Goal: Contribute content: Contribute content

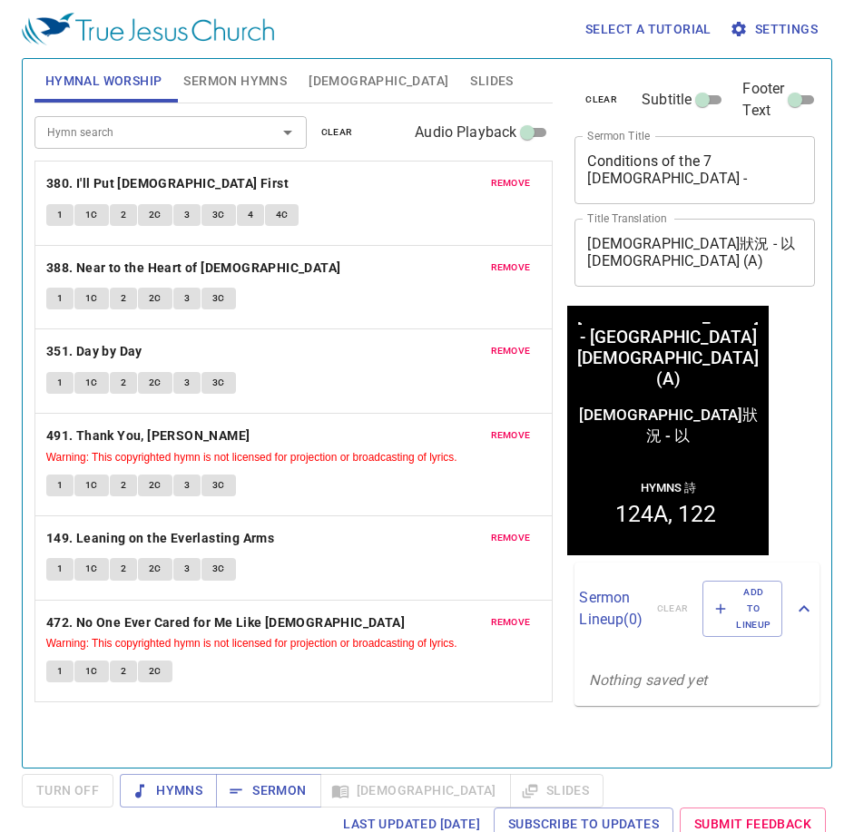
click at [520, 178] on span "remove" at bounding box center [511, 183] width 40 height 16
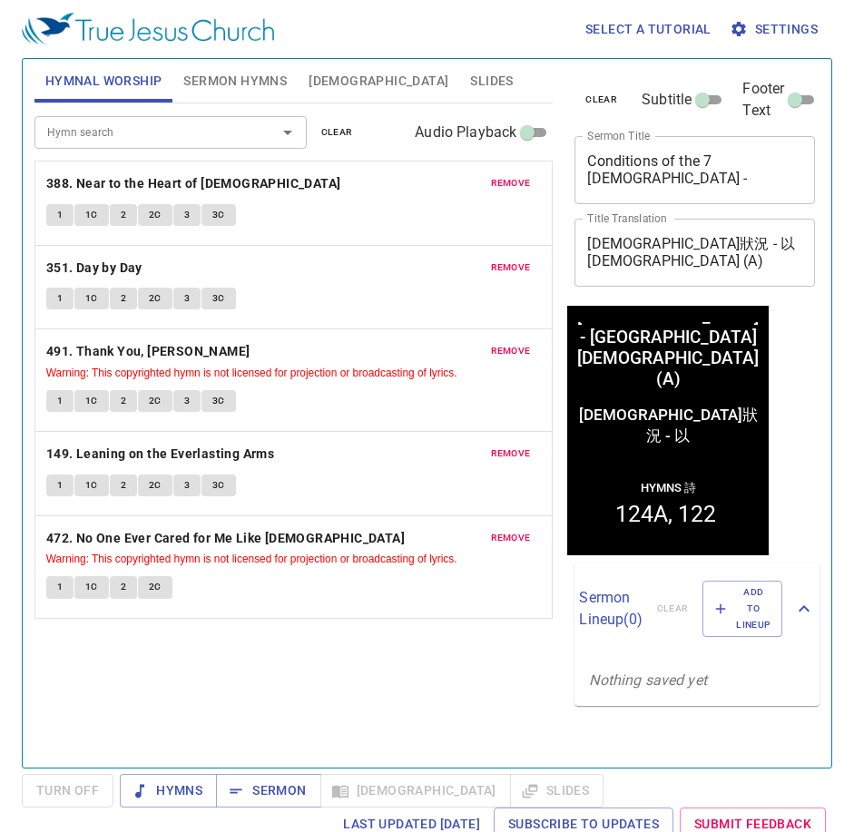
click at [520, 178] on span "remove" at bounding box center [511, 183] width 40 height 16
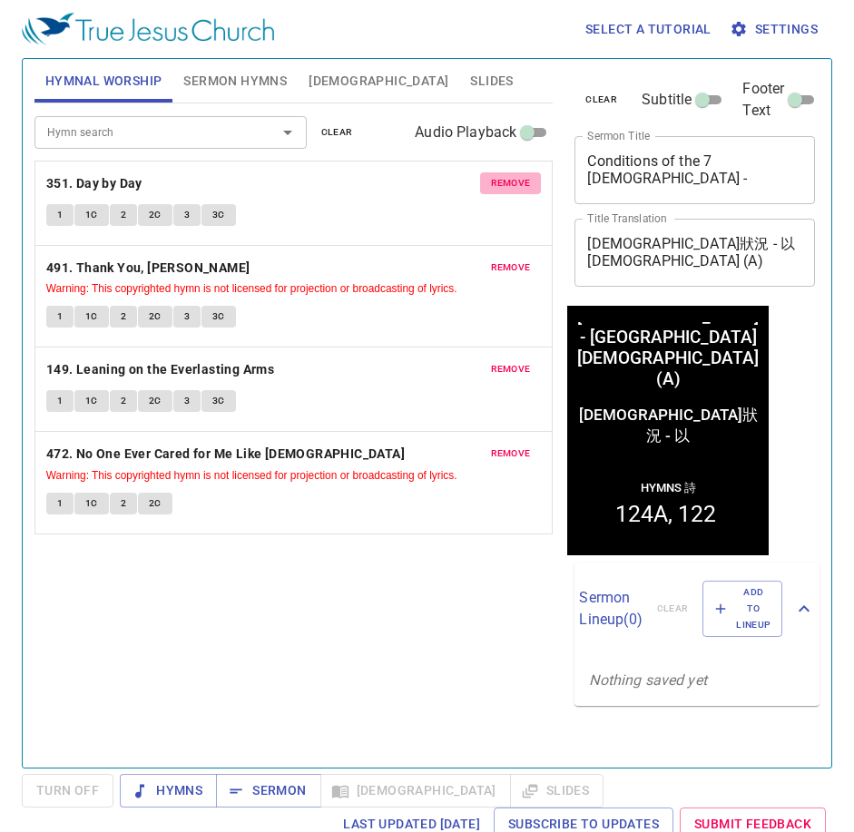
click at [520, 178] on span "remove" at bounding box center [511, 183] width 40 height 16
click at [520, 259] on span "remove" at bounding box center [511, 267] width 40 height 16
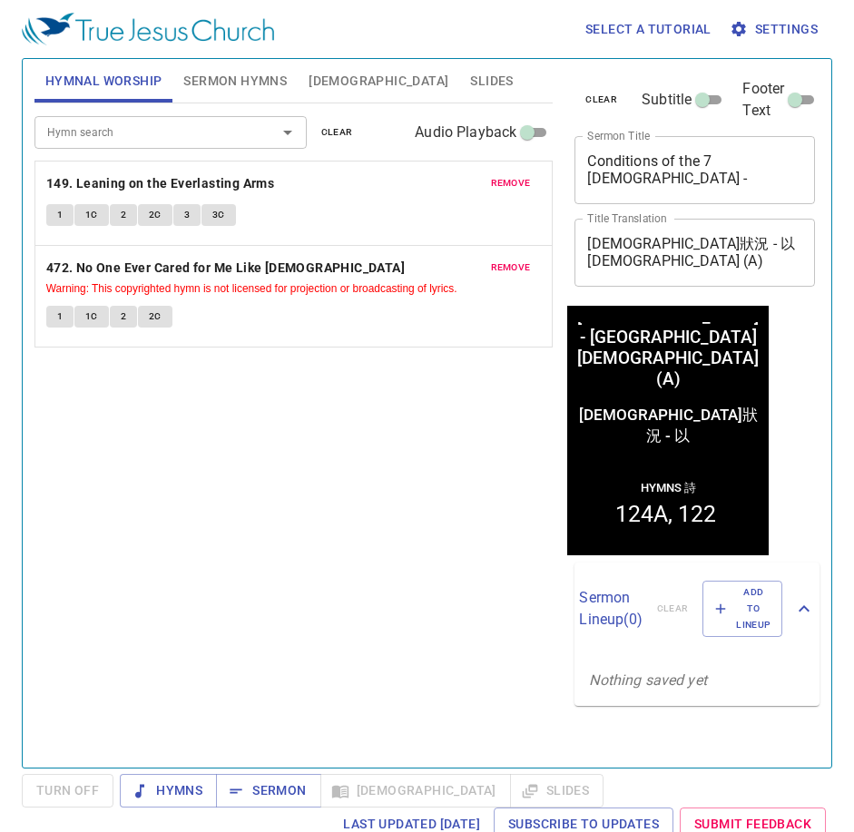
click at [520, 178] on span "remove" at bounding box center [511, 183] width 40 height 16
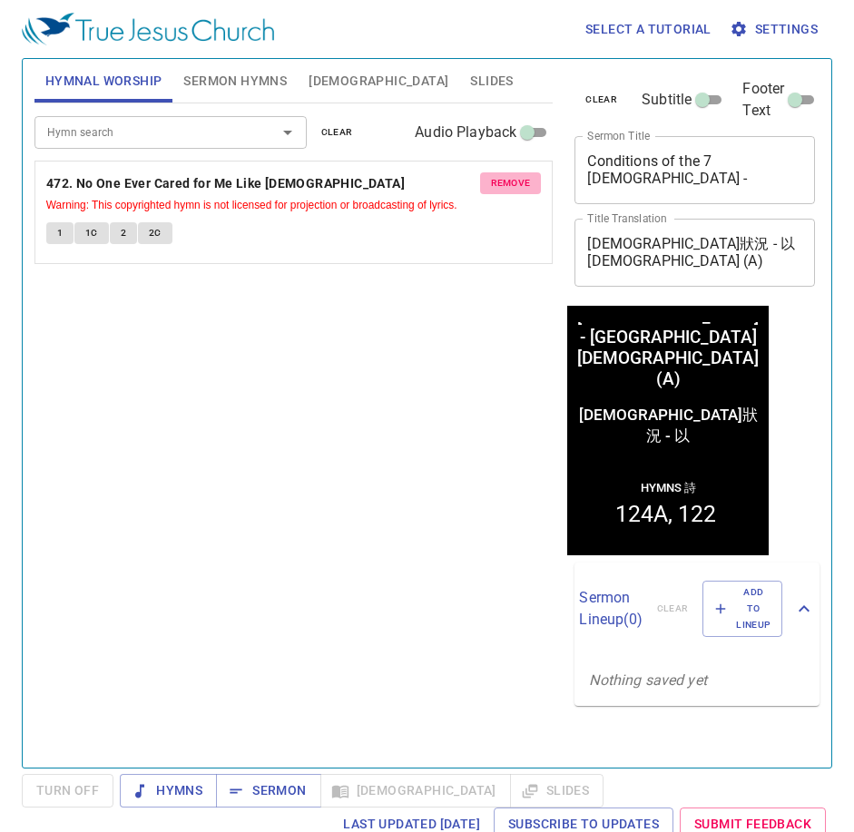
click at [520, 178] on span "remove" at bounding box center [511, 183] width 40 height 16
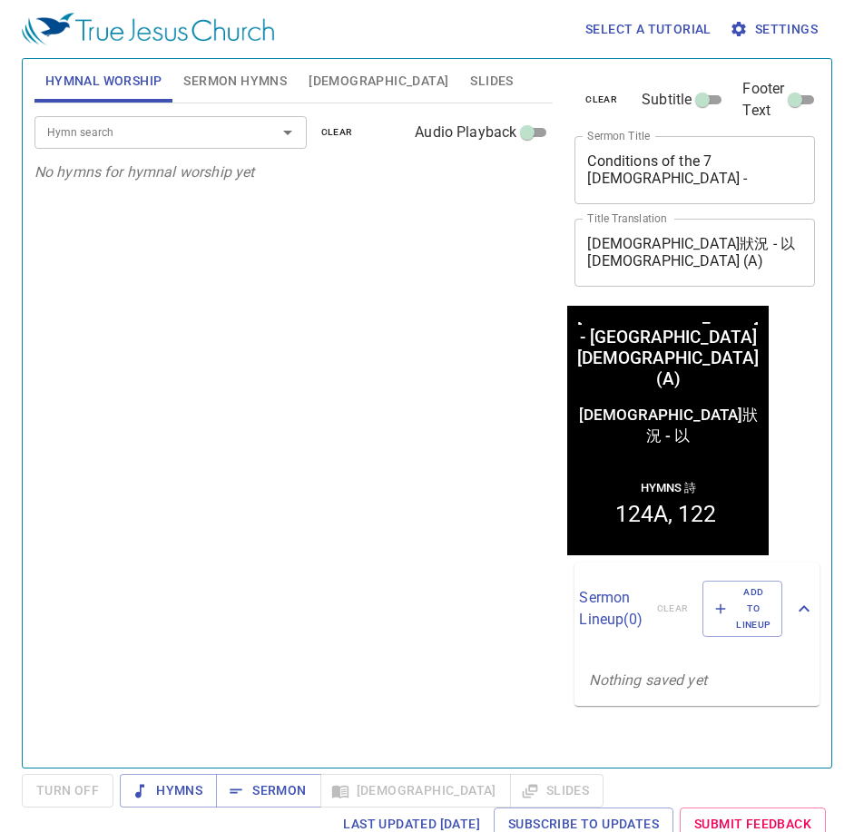
drag, startPoint x: 335, startPoint y: 350, endPoint x: 295, endPoint y: 328, distance: 45.5
click at [335, 350] on div "Hymn search Hymn search clear Audio Playback No hymns for hymnal worship yet" at bounding box center [293, 427] width 519 height 649
drag, startPoint x: 353, startPoint y: 368, endPoint x: 335, endPoint y: 327, distance: 45.5
click at [353, 368] on div "Hymn search Hymn search clear Audio Playback No hymns for hymnal worship yet" at bounding box center [293, 427] width 519 height 649
drag, startPoint x: 505, startPoint y: 455, endPoint x: 489, endPoint y: 464, distance: 18.7
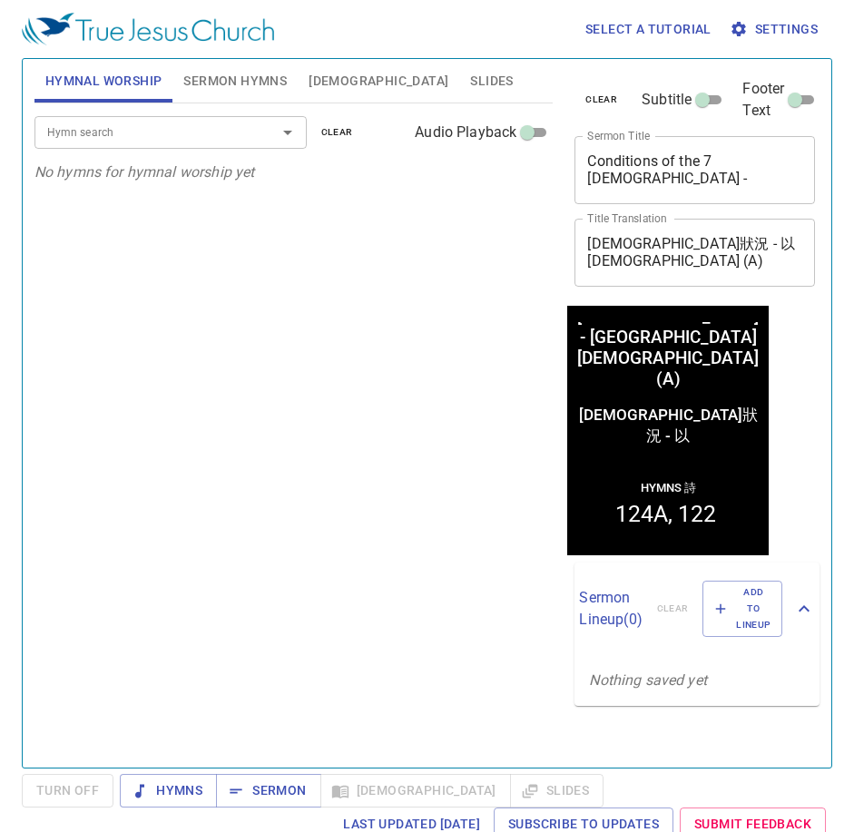
click at [509, 457] on div "Hymn search Hymn search clear Audio Playback No hymns for hymnal worship yet" at bounding box center [293, 427] width 519 height 649
click at [663, 180] on textarea "Conditions of the 7 Churches - Ephesus Church (A)" at bounding box center [694, 169] width 215 height 34
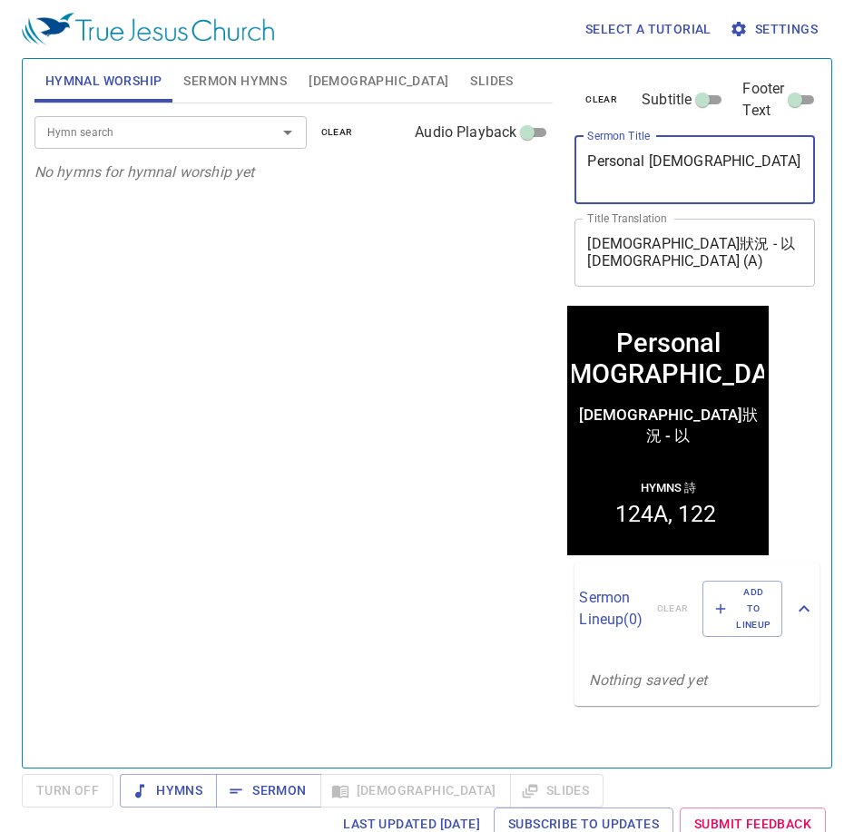
type textarea "Personal [DEMOGRAPHIC_DATA]"
drag, startPoint x: 371, startPoint y: 317, endPoint x: 288, endPoint y: 295, distance: 86.2
click at [371, 317] on div "Hymn search Hymn search clear Audio Playback No hymns for hymnal worship yet" at bounding box center [293, 427] width 519 height 649
drag, startPoint x: 692, startPoint y: 219, endPoint x: 705, endPoint y: 235, distance: 20.7
click at [692, 219] on div "七教會狀況 - 以弗所教會 (A) x Title Translation" at bounding box center [694, 253] width 240 height 68
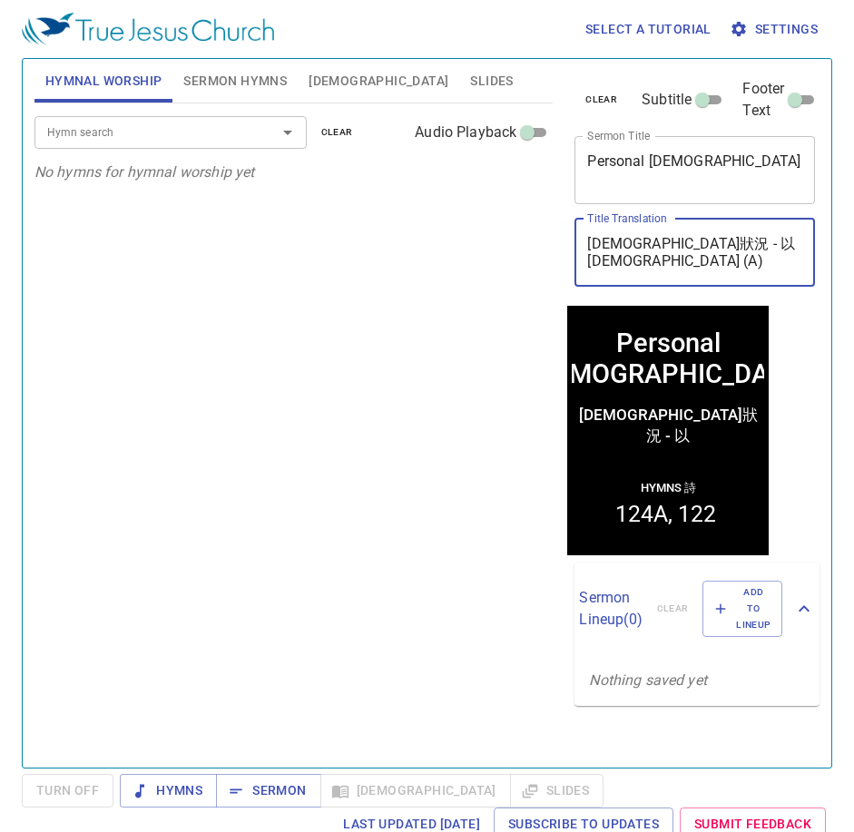
click at [716, 249] on textarea "七教會狀況 - 以弗所教會 (A)" at bounding box center [694, 252] width 215 height 34
paste textarea "個人佈道"
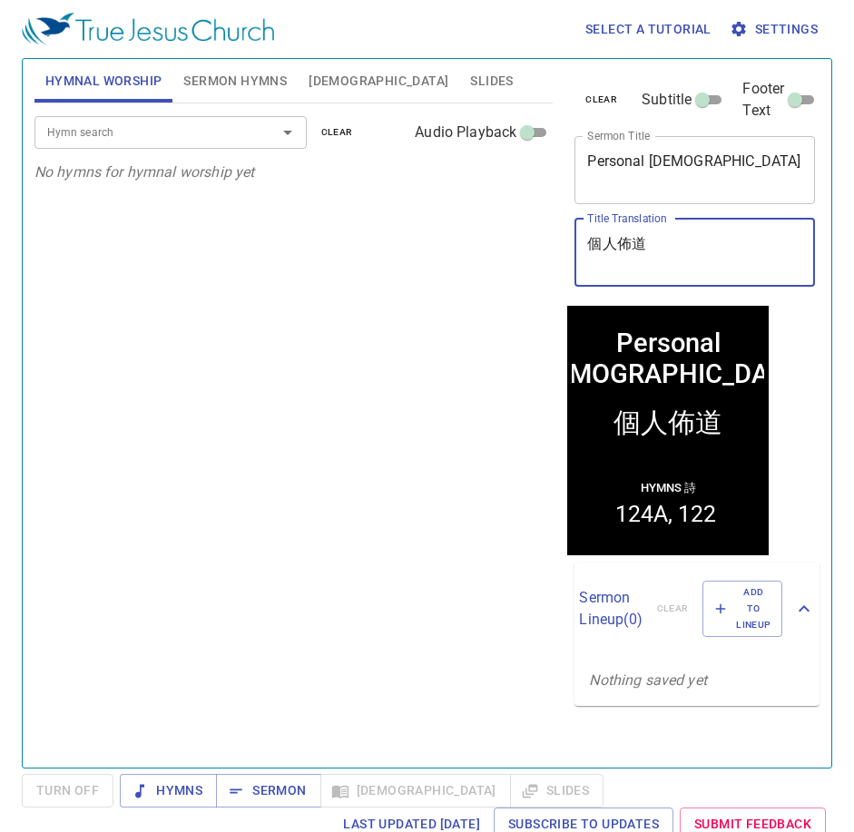
type textarea "個人佈道"
click at [277, 356] on div "Hymn search Hymn search clear Audio Playback No hymns for hymnal worship yet" at bounding box center [293, 427] width 519 height 649
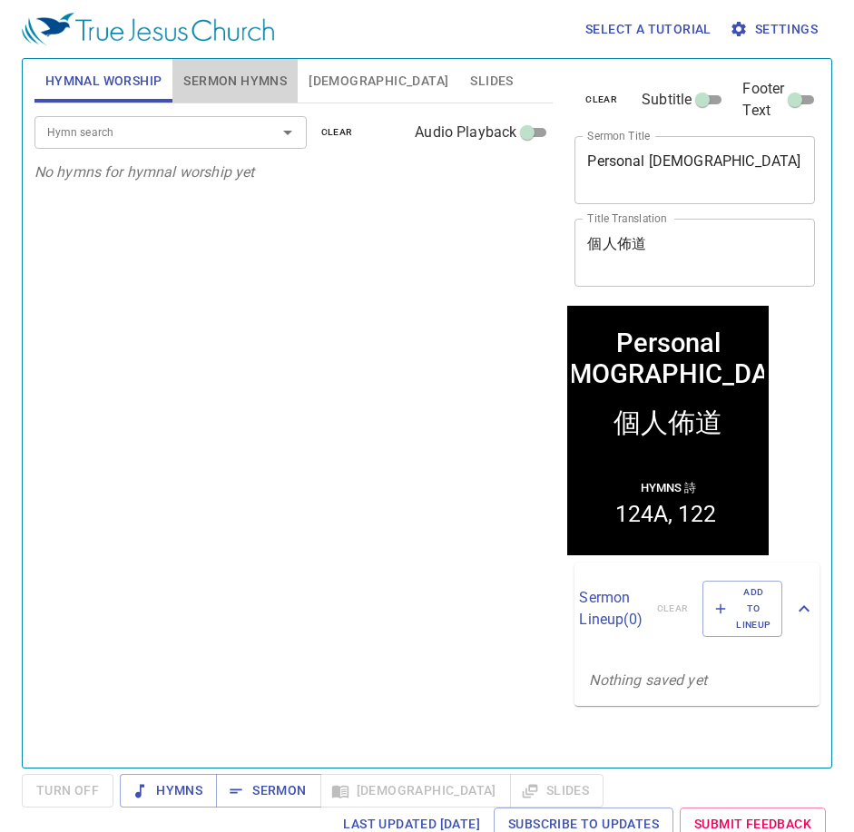
click at [239, 95] on button "Sermon Hymns" at bounding box center [234, 81] width 125 height 44
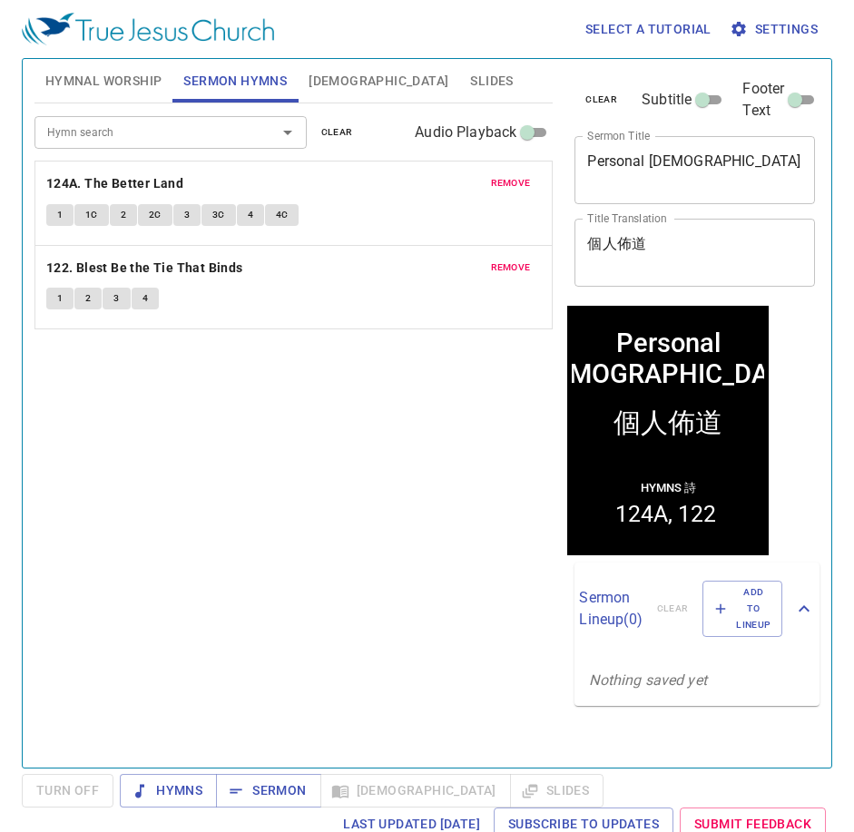
click at [126, 99] on button "Hymnal Worship" at bounding box center [103, 81] width 139 height 44
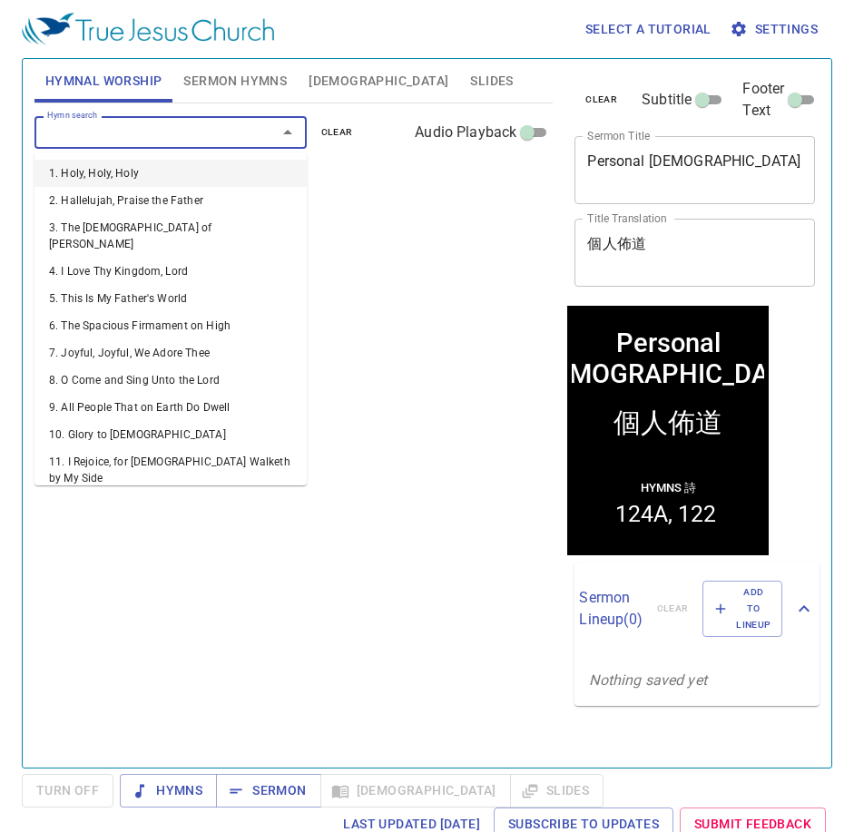
click at [130, 126] on input "Hymn search" at bounding box center [144, 132] width 208 height 21
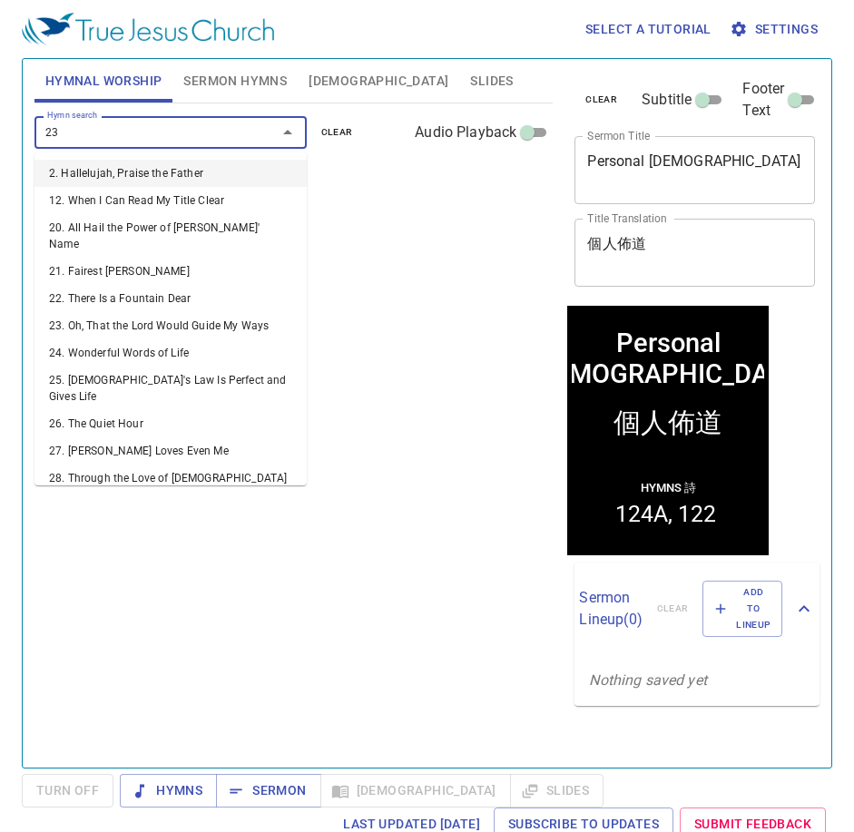
type input "232"
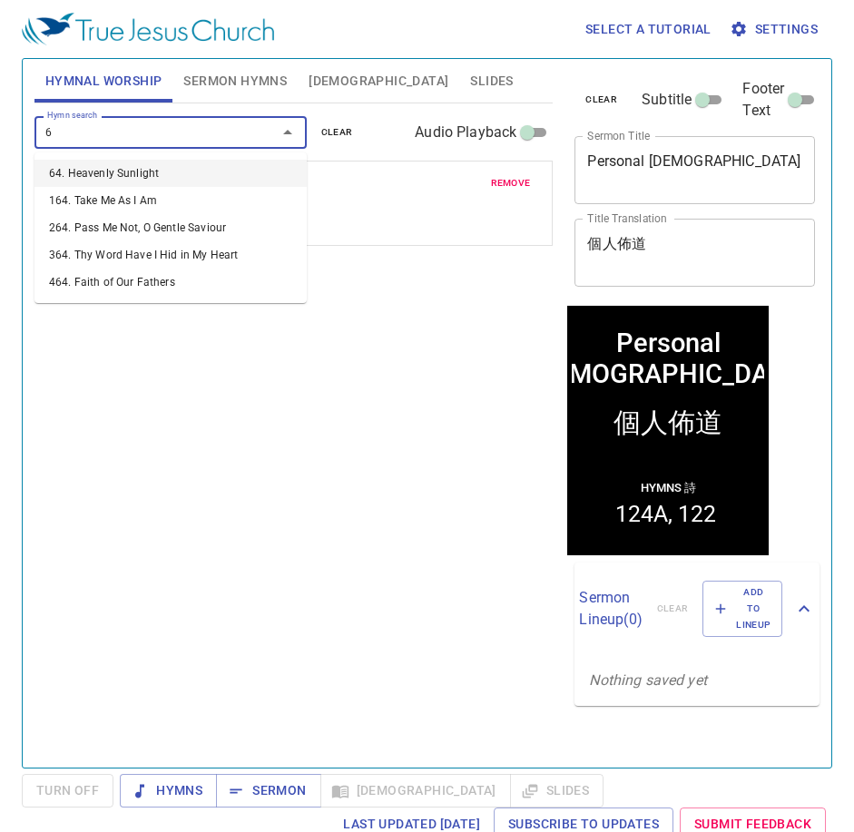
type input "64"
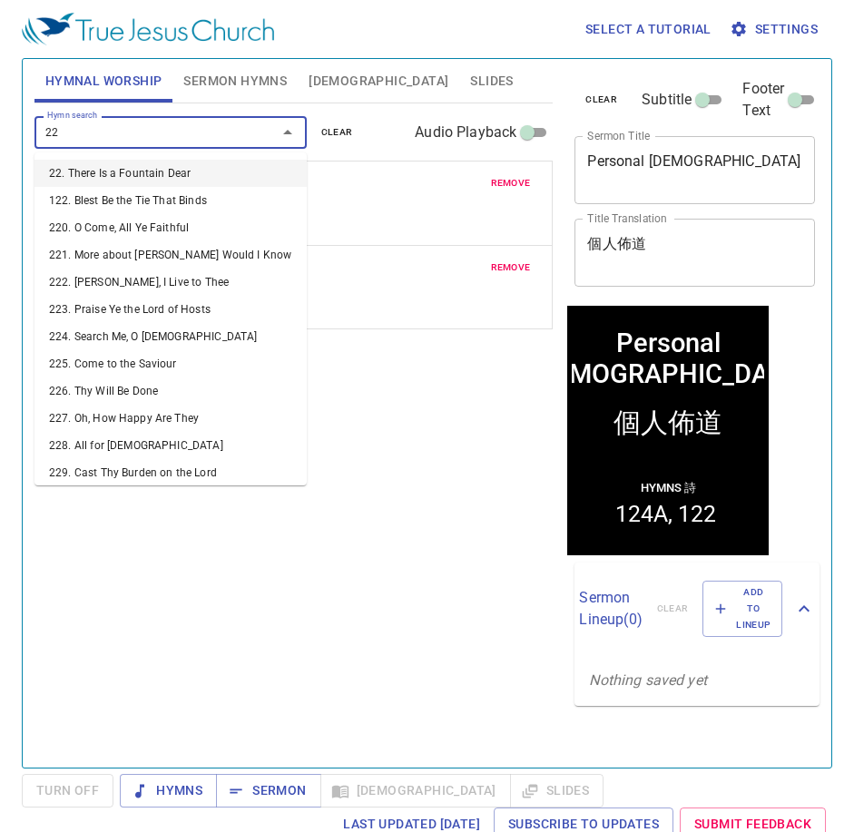
type input "226"
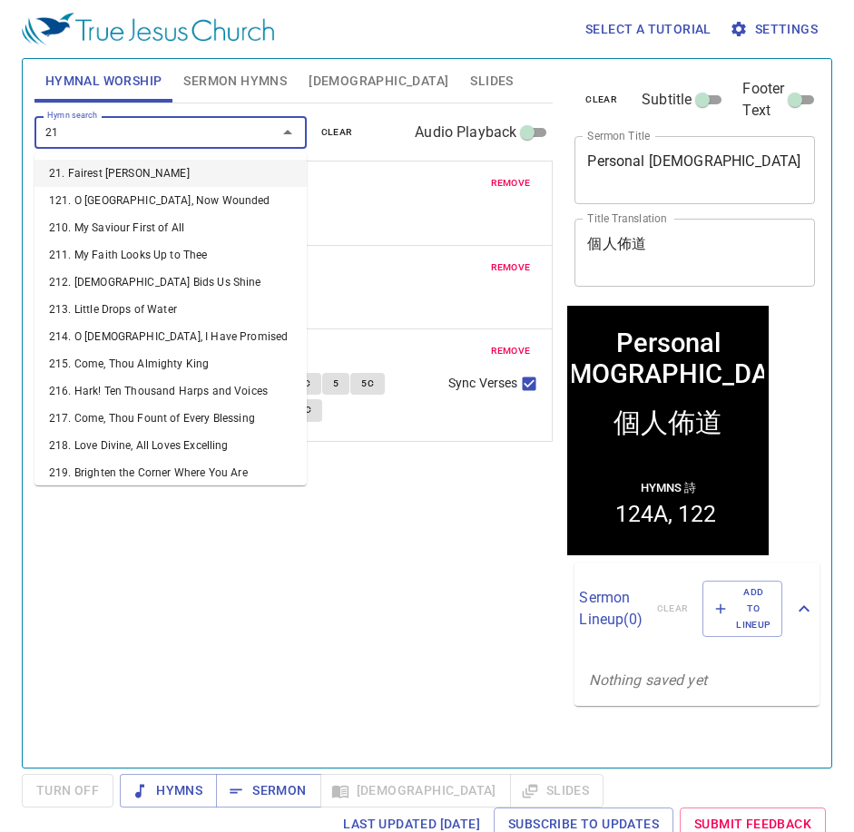
type input "212"
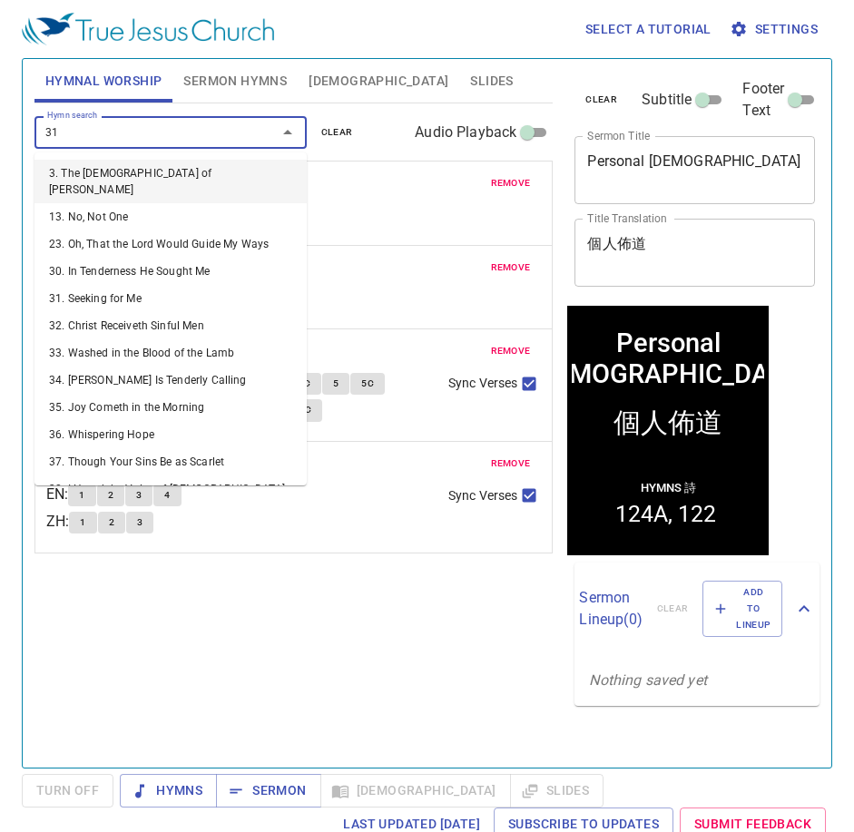
type input "313"
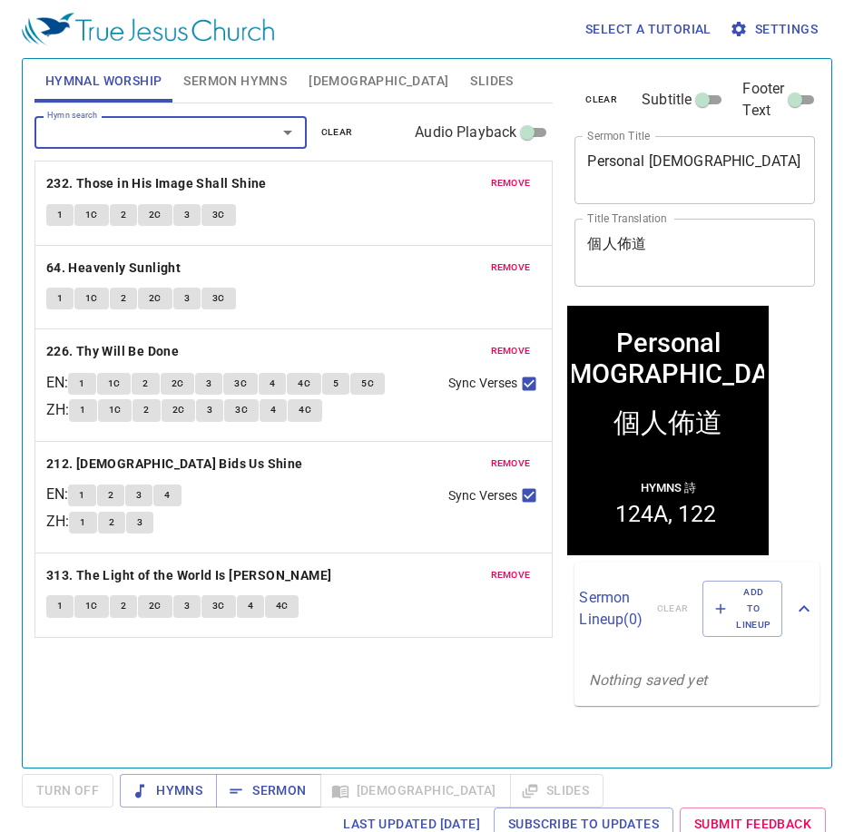
click at [260, 95] on button "Sermon Hymns" at bounding box center [234, 81] width 125 height 44
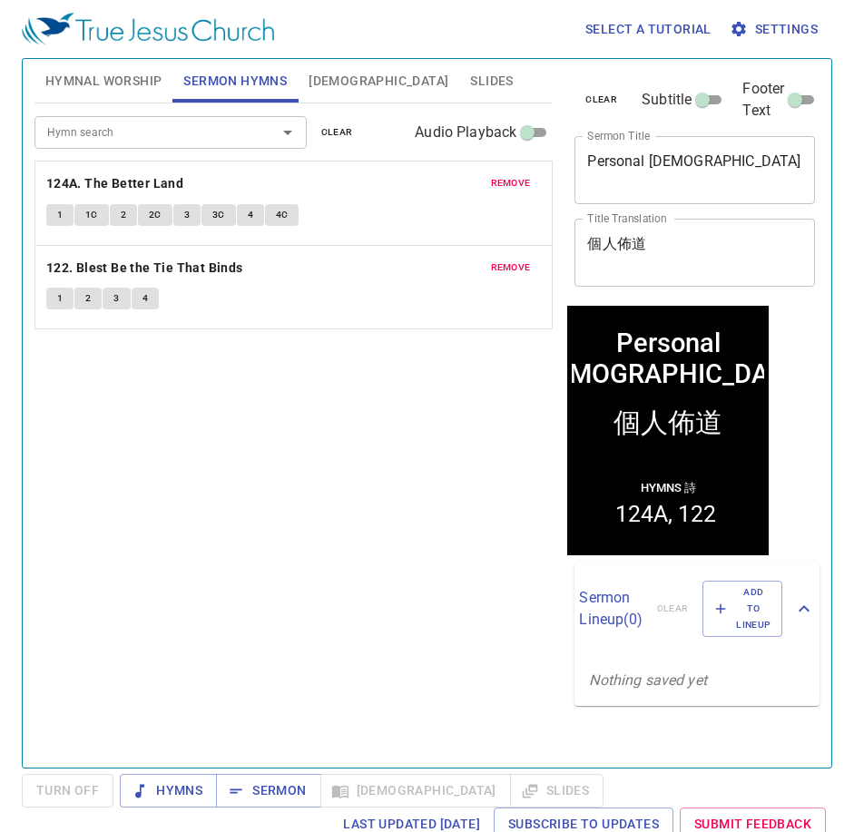
click at [240, 144] on div "Hymn search" at bounding box center [170, 132] width 272 height 32
click at [496, 168] on div "remove 124A. The Better Land 1 1C 2 2C 3 3C 4 4C" at bounding box center [293, 202] width 517 height 83
click at [527, 190] on span "remove" at bounding box center [511, 183] width 40 height 16
click at [523, 259] on span "remove" at bounding box center [511, 267] width 40 height 16
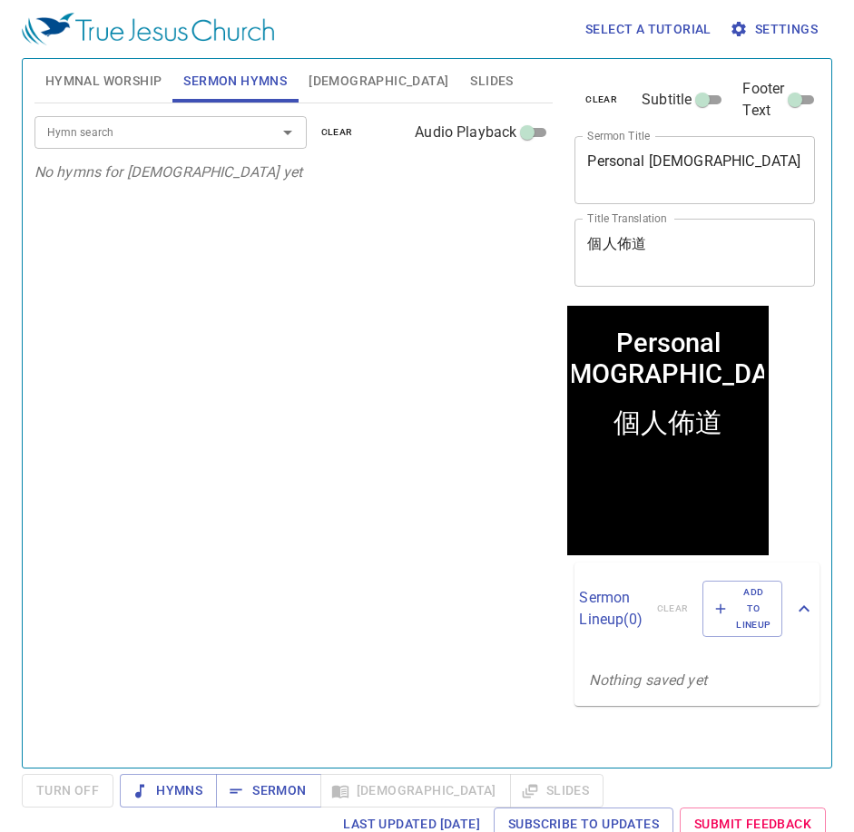
click at [249, 142] on div "Hymn search" at bounding box center [170, 132] width 272 height 32
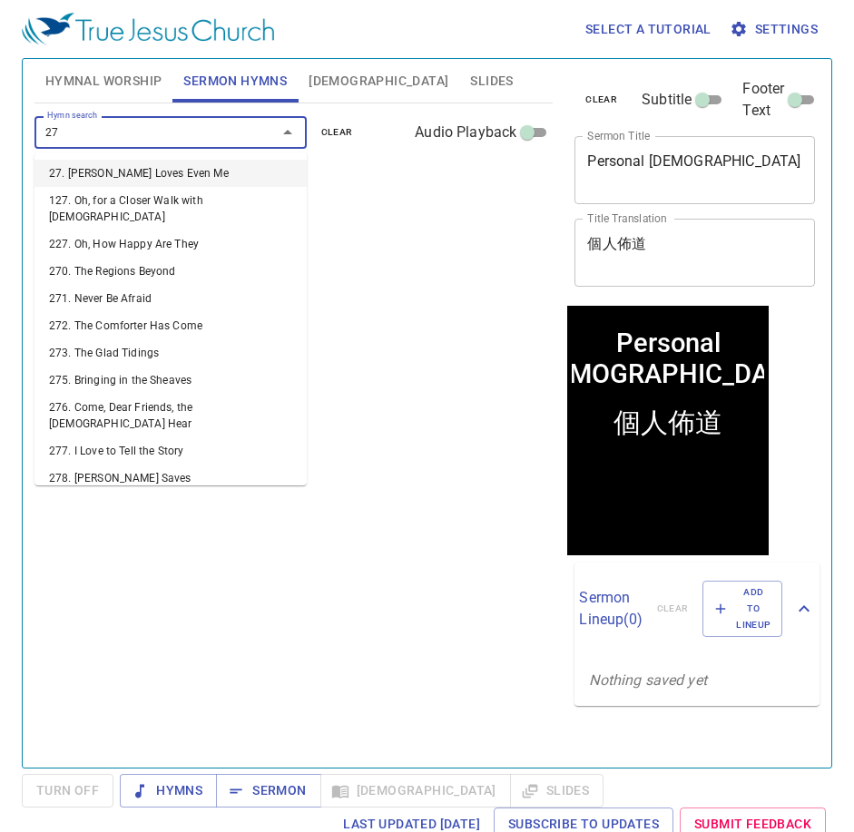
type input "276"
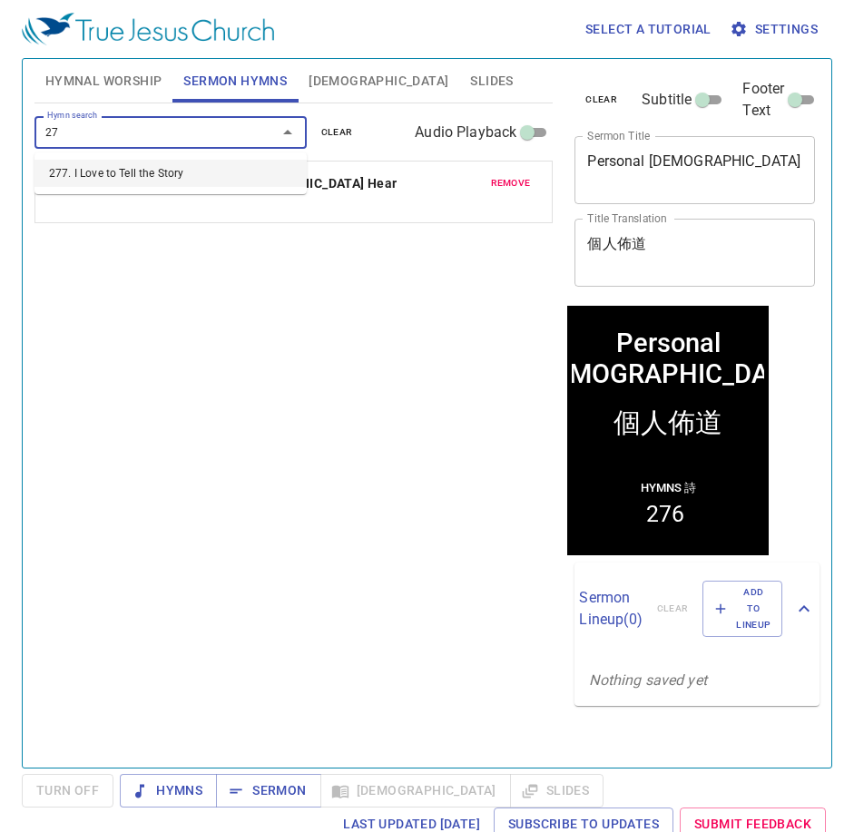
type input "277"
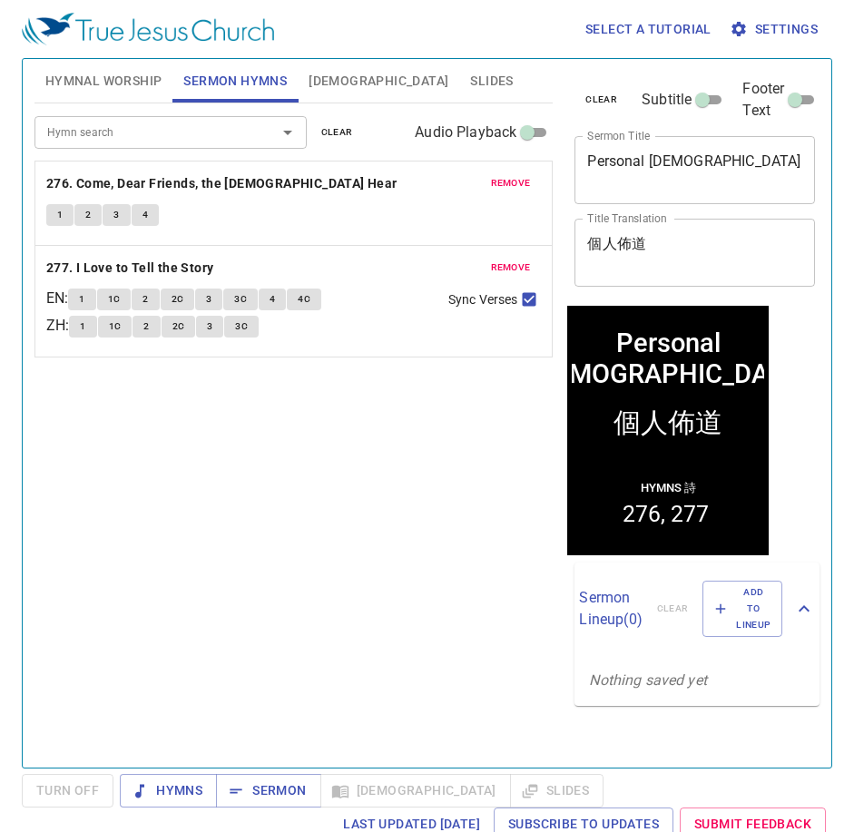
click at [248, 570] on div "Hymn search Hymn search clear Audio Playback remove 276. Come, Dear Friends, th…" at bounding box center [293, 427] width 519 height 649
click at [280, 442] on div "Hymn search Hymn search clear Audio Playback remove 276. Come, Dear Friends, th…" at bounding box center [293, 427] width 519 height 649
click at [126, 84] on span "Hymnal Worship" at bounding box center [103, 81] width 117 height 23
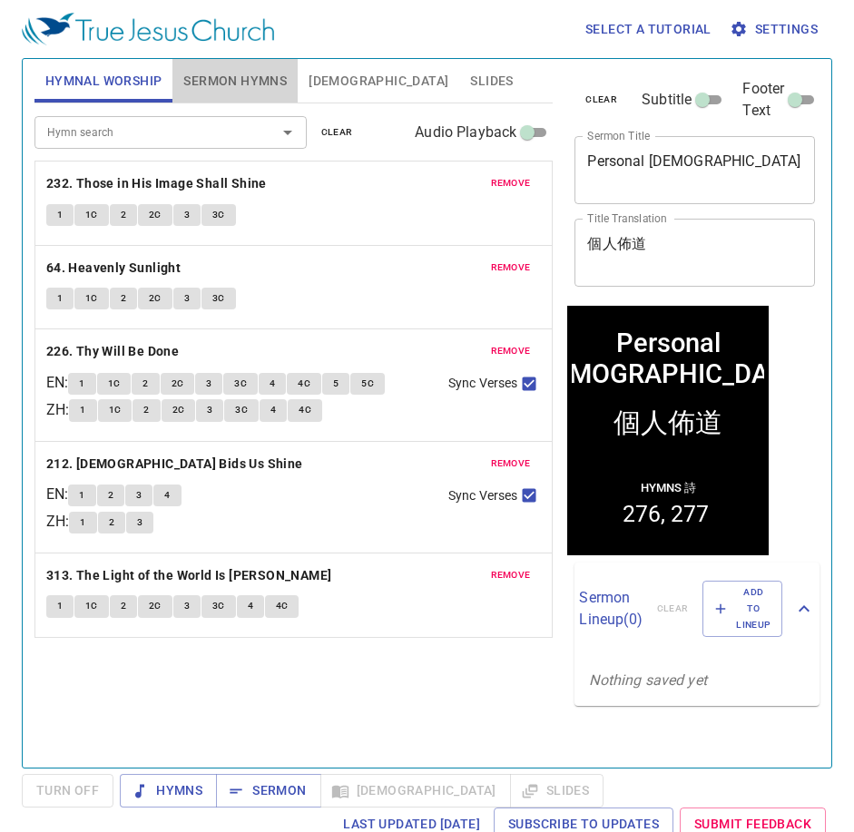
click at [200, 75] on span "Sermon Hymns" at bounding box center [234, 81] width 103 height 23
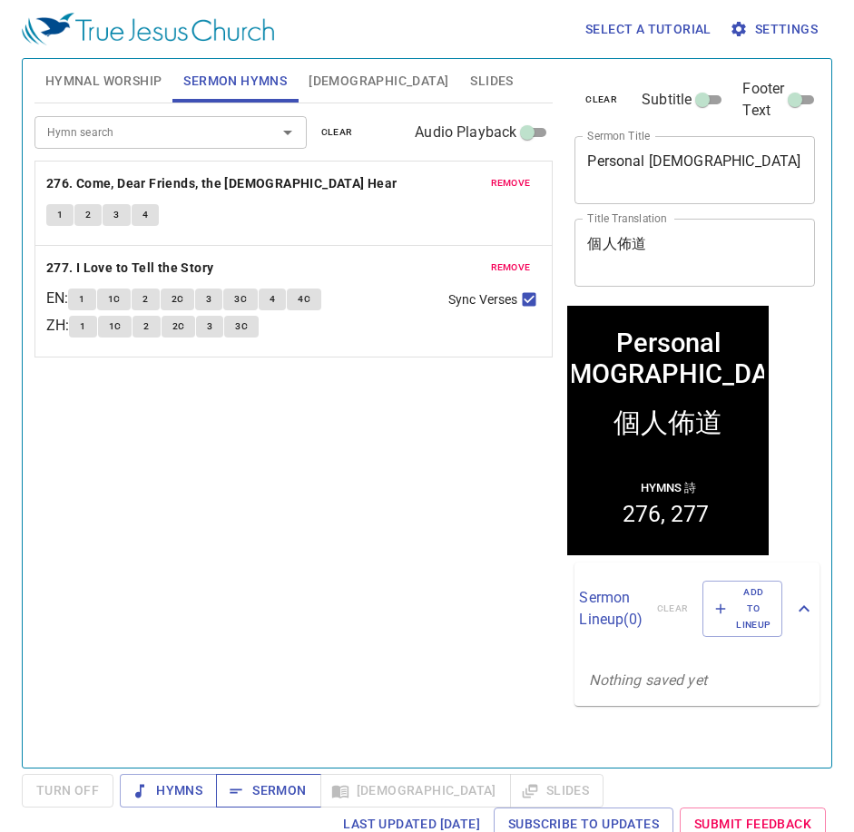
click at [267, 791] on span "Sermon" at bounding box center [267, 790] width 75 height 23
click at [209, 487] on div "Hymn search Hymn search clear Audio Playback remove 276. Come, Dear Friends, th…" at bounding box center [293, 427] width 519 height 649
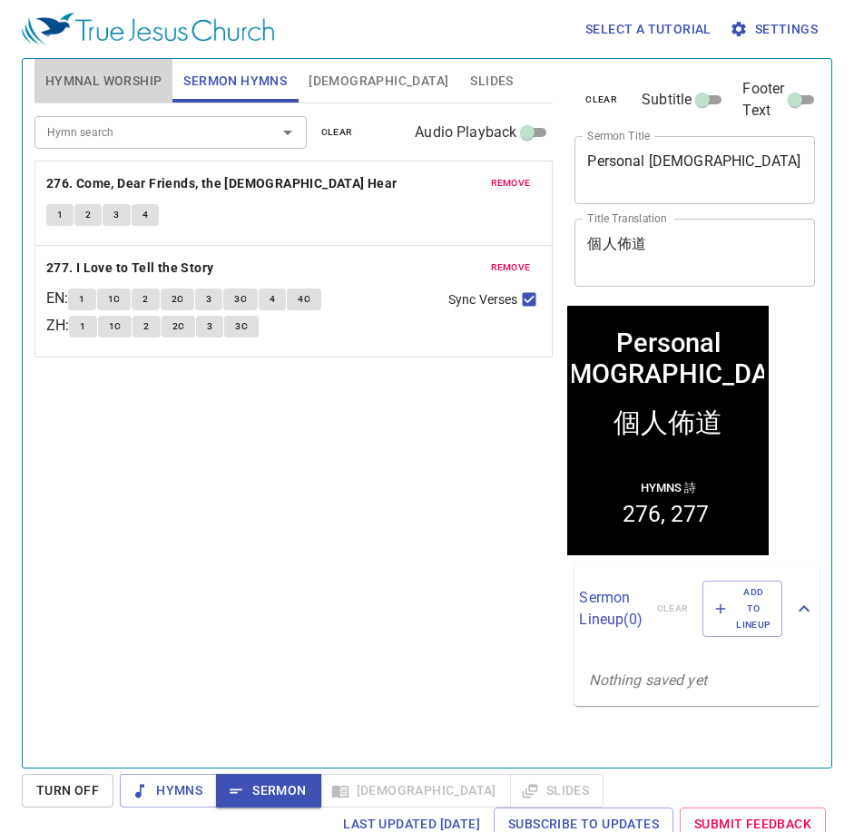
click at [89, 81] on span "Hymnal Worship" at bounding box center [103, 81] width 117 height 23
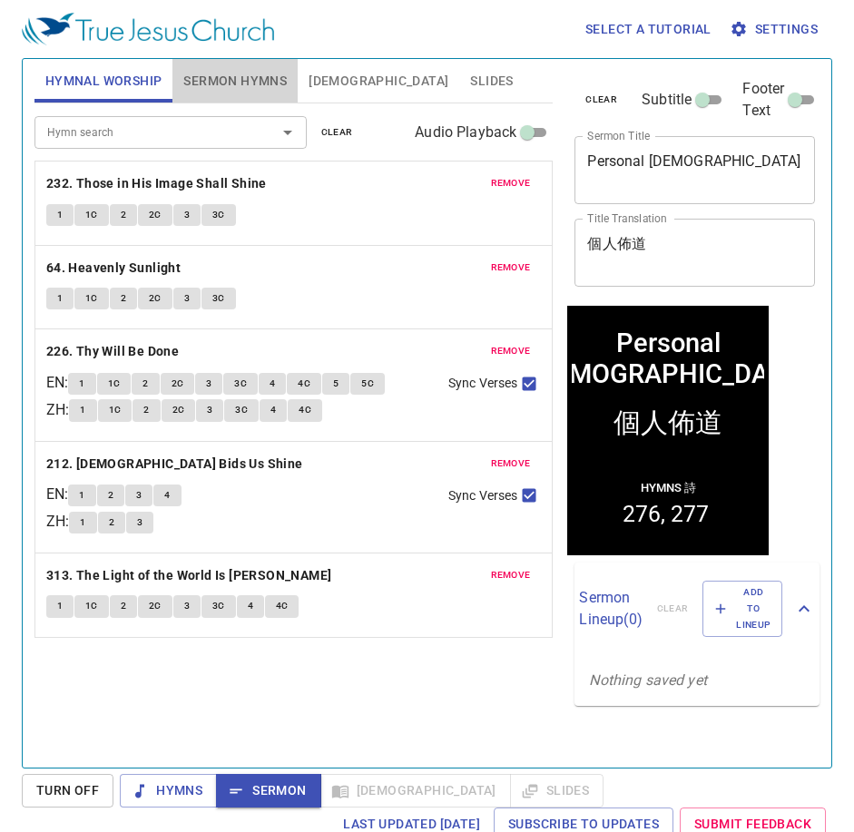
click at [254, 83] on span "Sermon Hymns" at bounding box center [234, 81] width 103 height 23
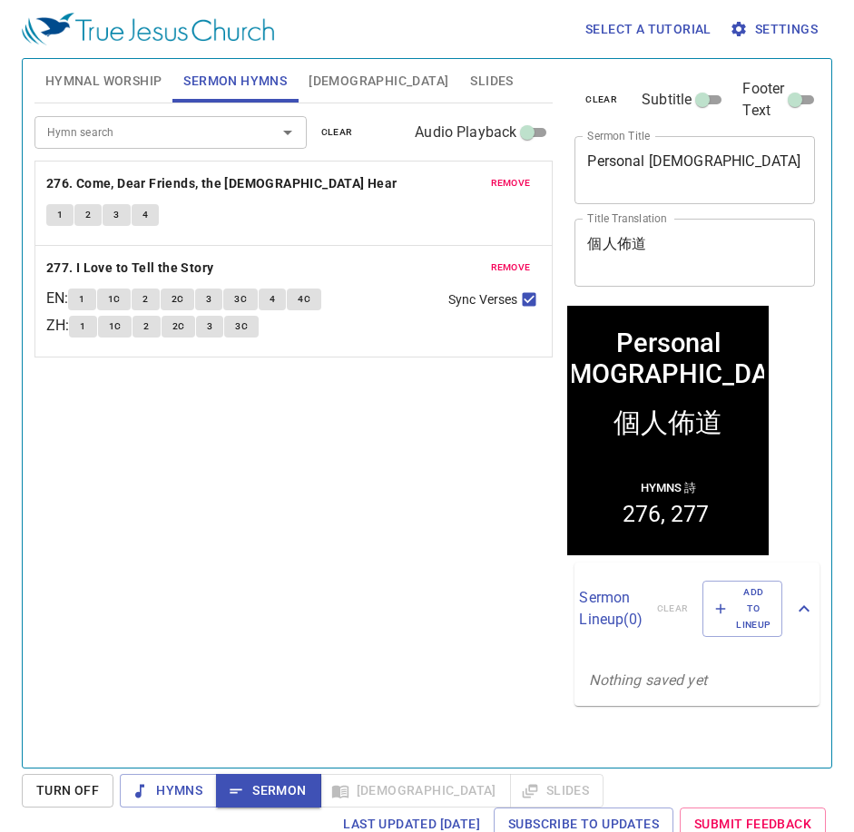
click at [132, 83] on span "Hymnal Worship" at bounding box center [103, 81] width 117 height 23
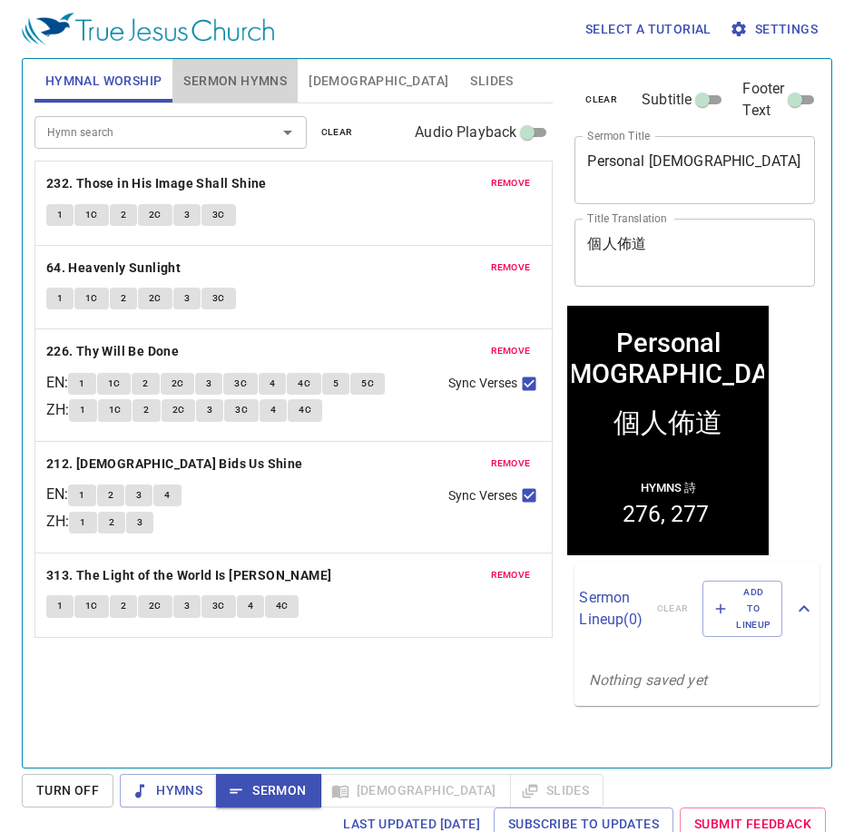
click at [258, 83] on span "Sermon Hymns" at bounding box center [234, 81] width 103 height 23
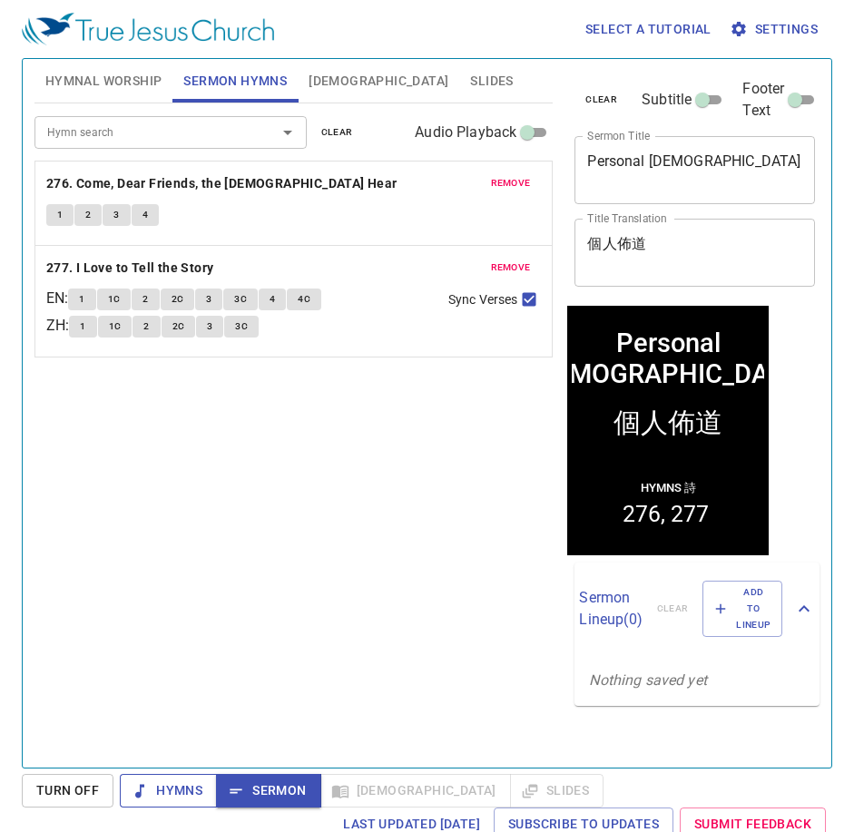
click at [176, 794] on span "Hymns" at bounding box center [168, 790] width 68 height 23
click at [138, 86] on span "Hymnal Worship" at bounding box center [103, 81] width 117 height 23
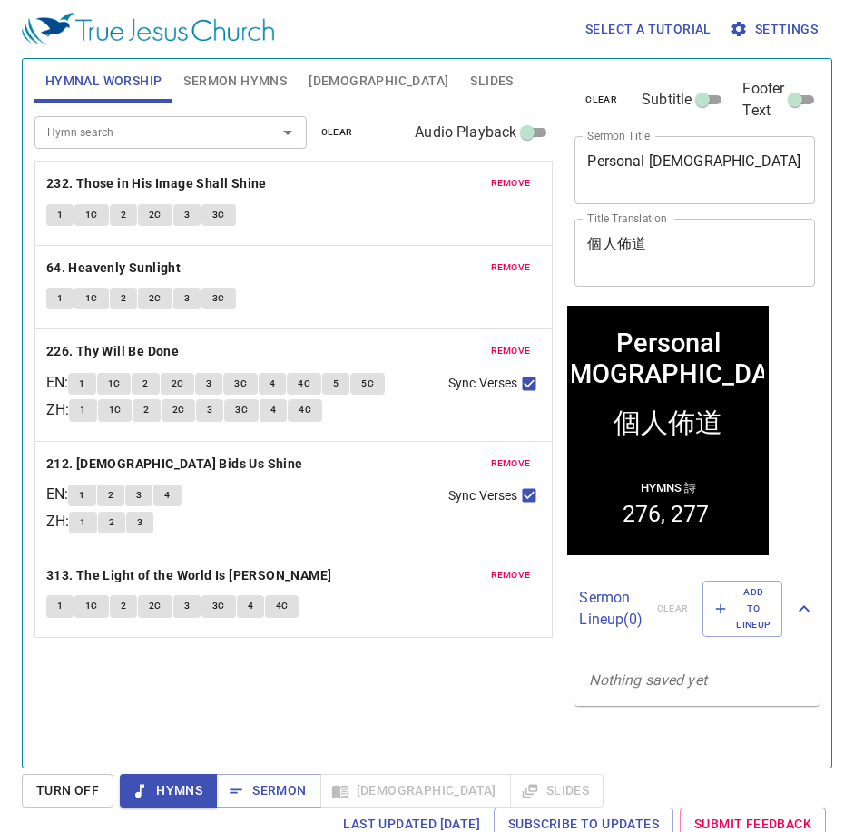
click at [62, 219] on span "1" at bounding box center [59, 215] width 5 height 16
click at [58, 215] on span "1" at bounding box center [59, 215] width 5 height 16
click at [57, 215] on span "1" at bounding box center [59, 215] width 5 height 16
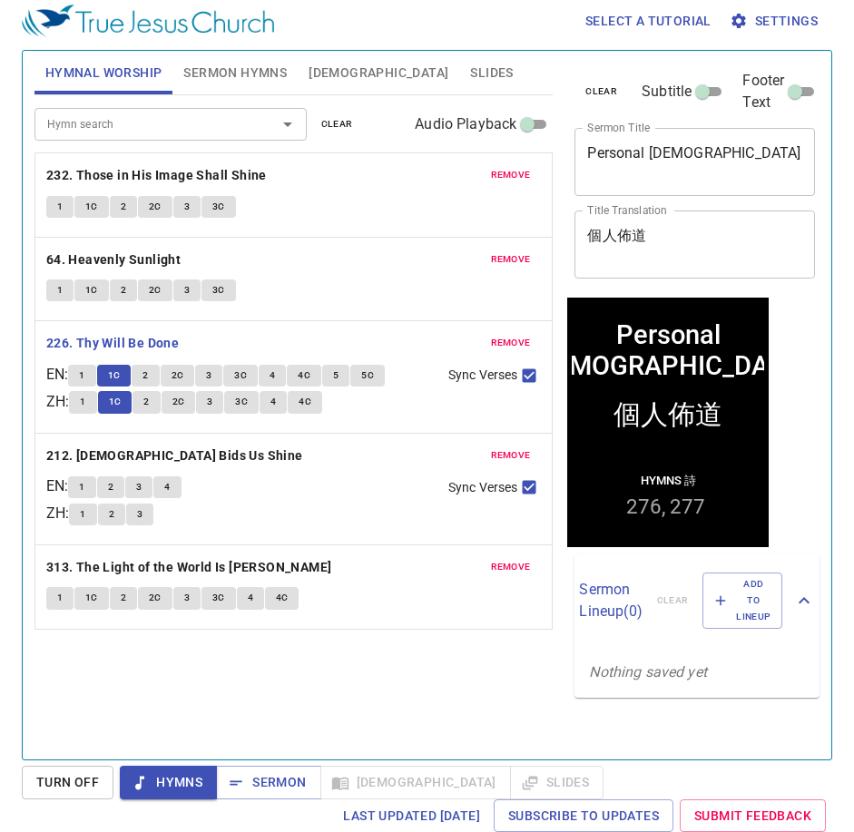
scroll to position [8, 0]
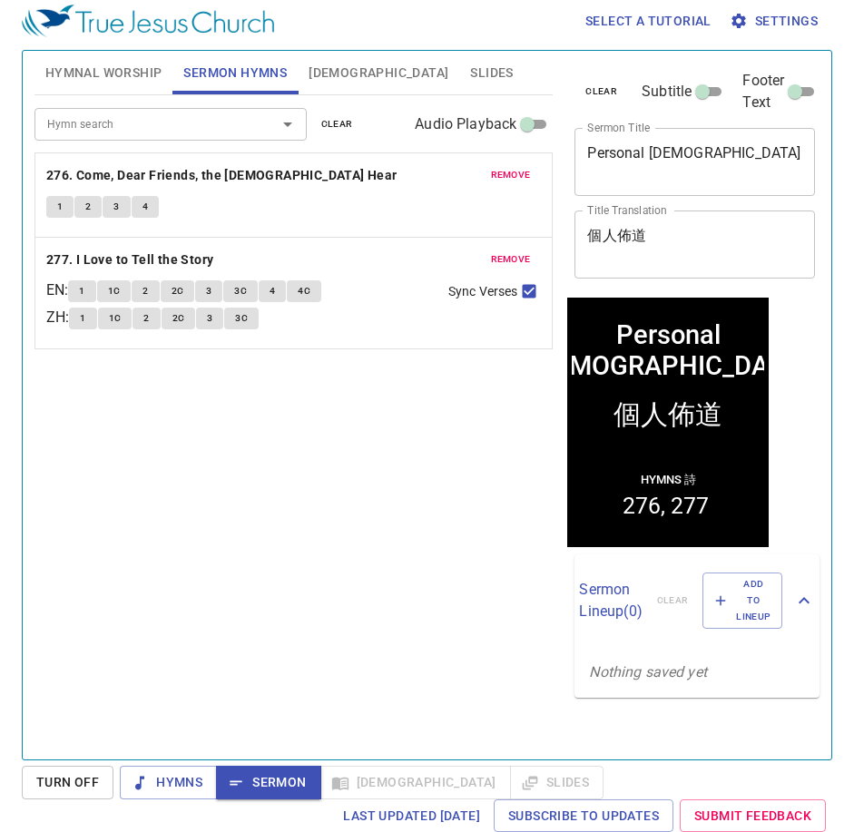
scroll to position [8, 0]
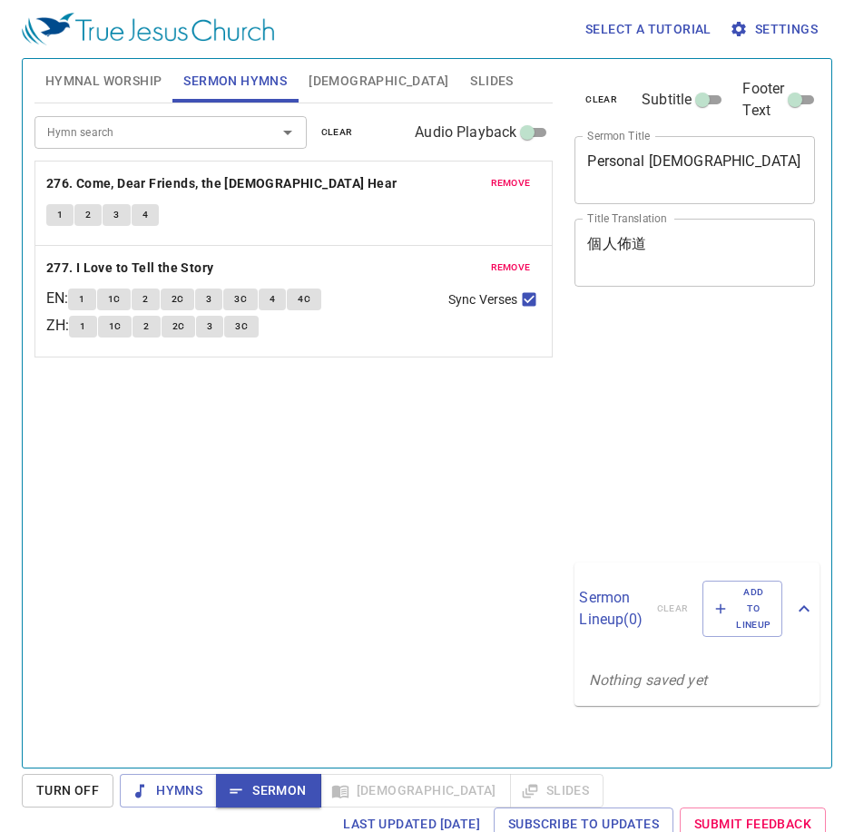
scroll to position [8, 0]
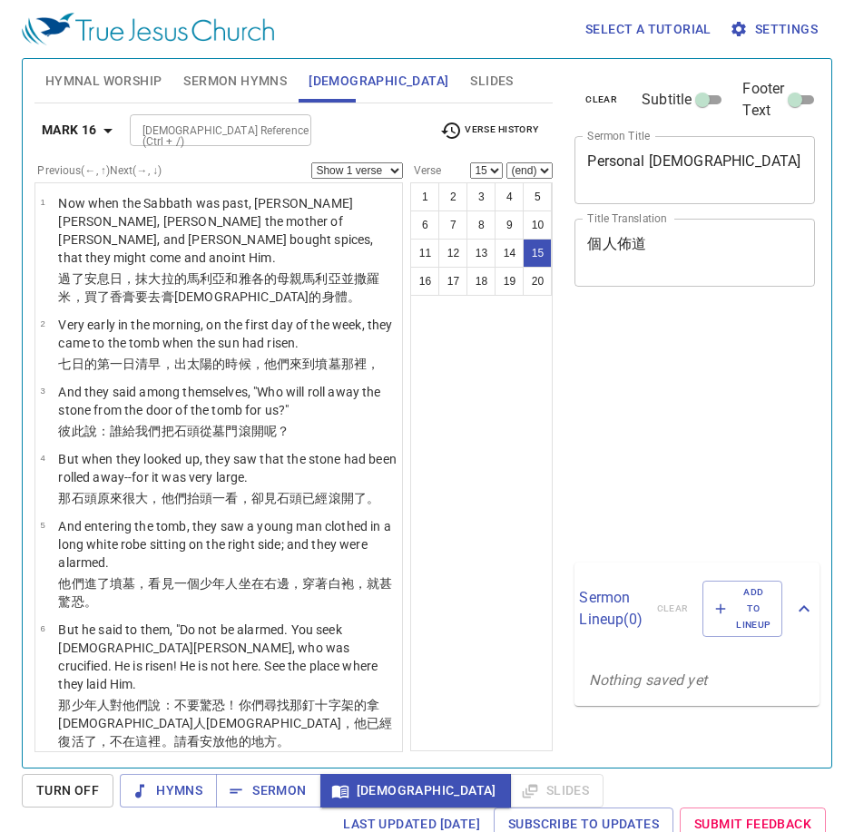
select select "15"
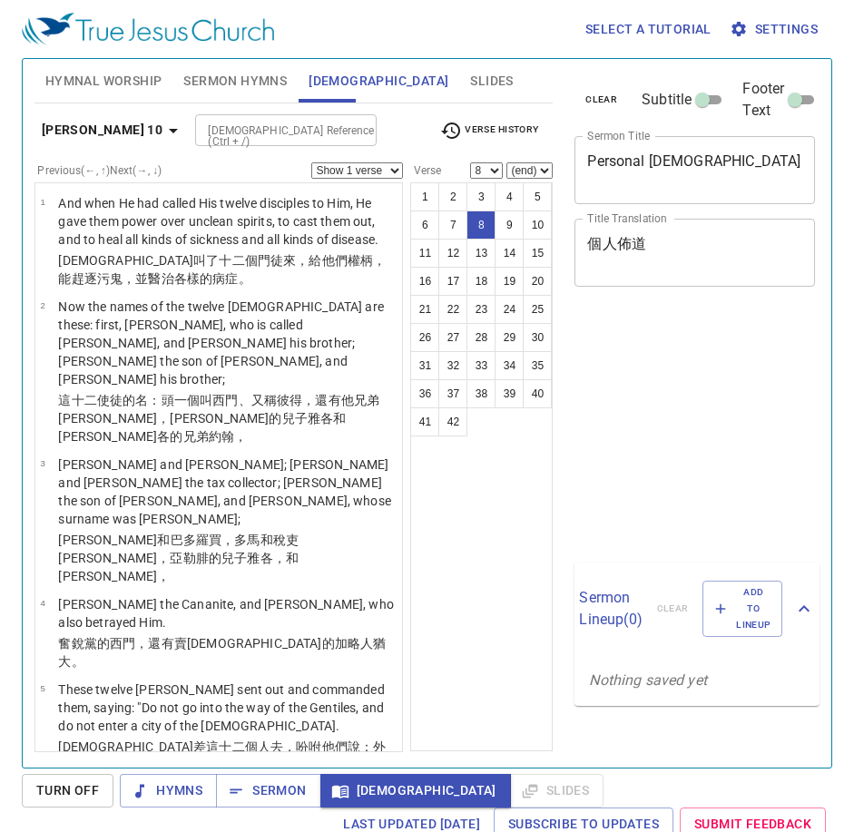
select select "8"
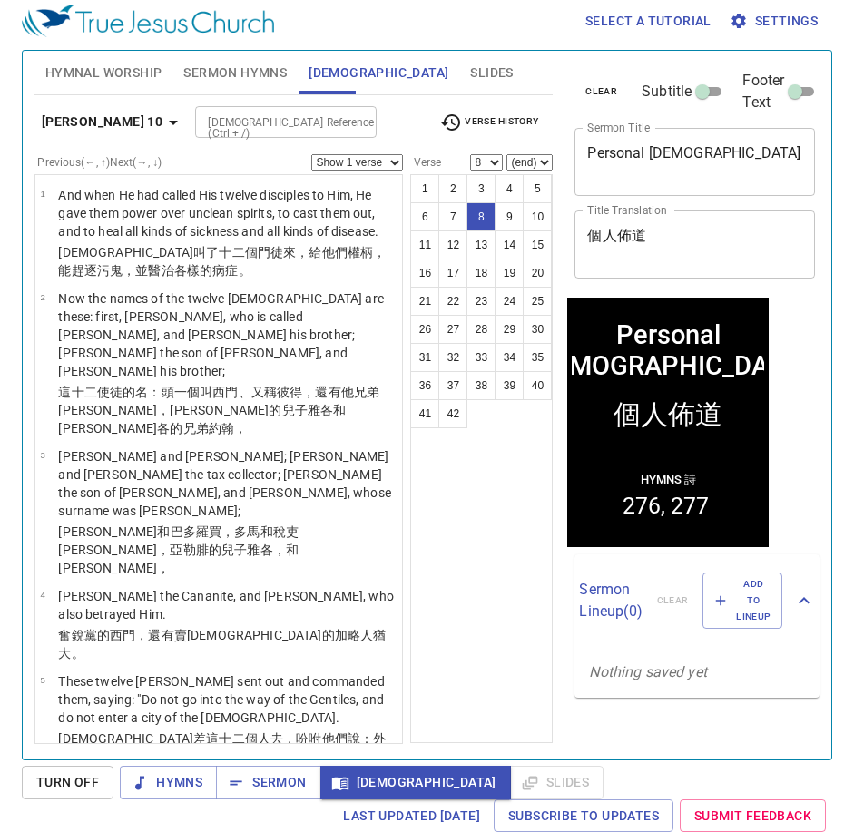
scroll to position [381, 0]
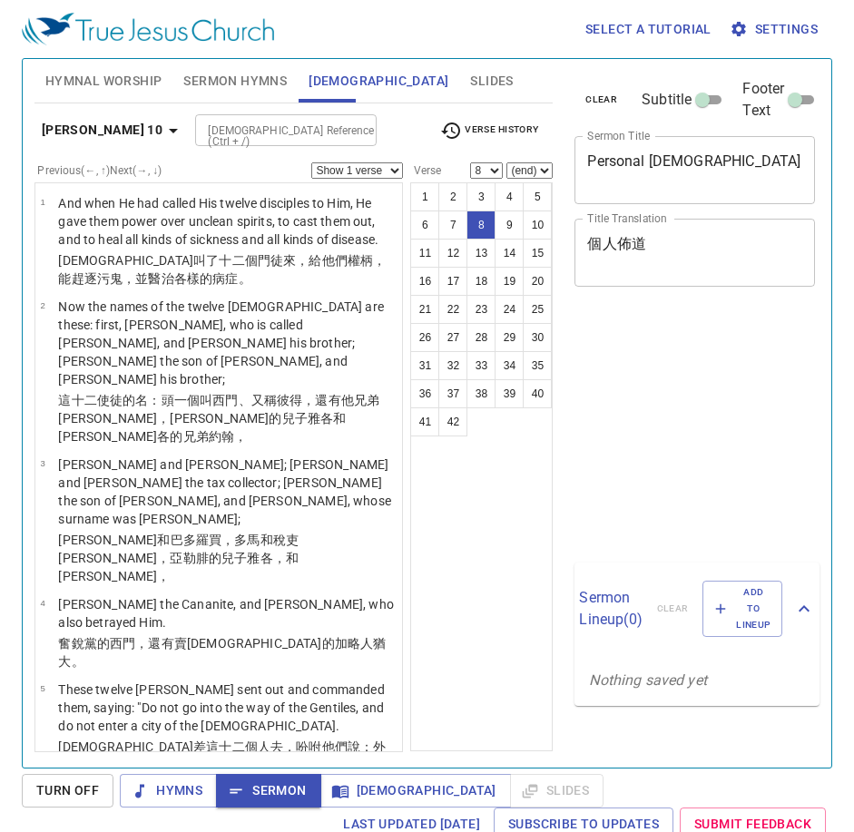
select select "8"
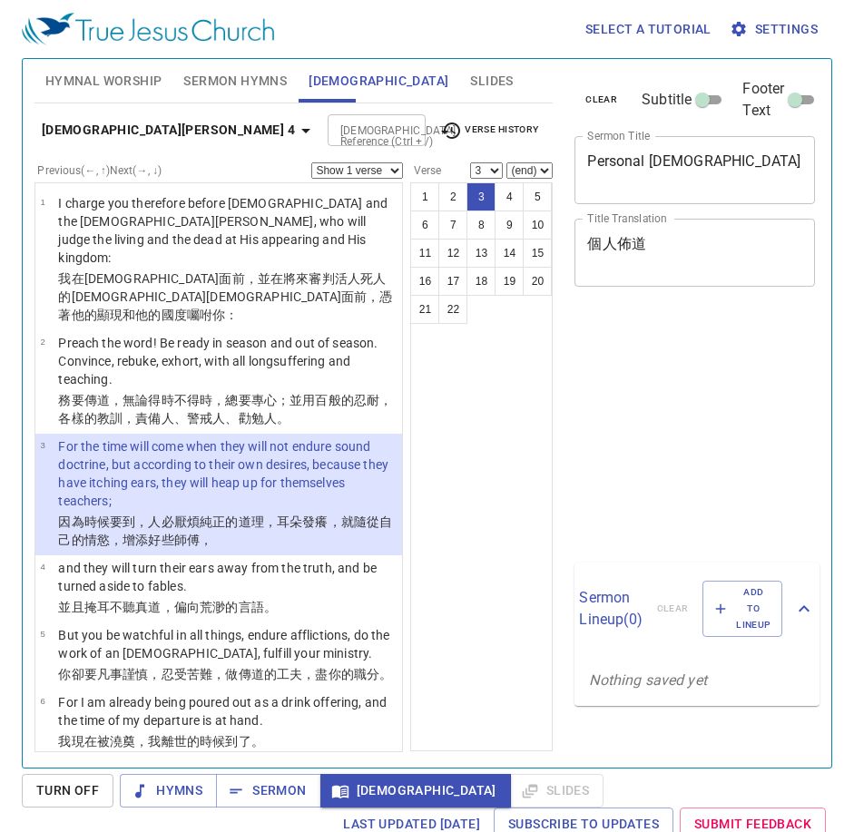
select select "3"
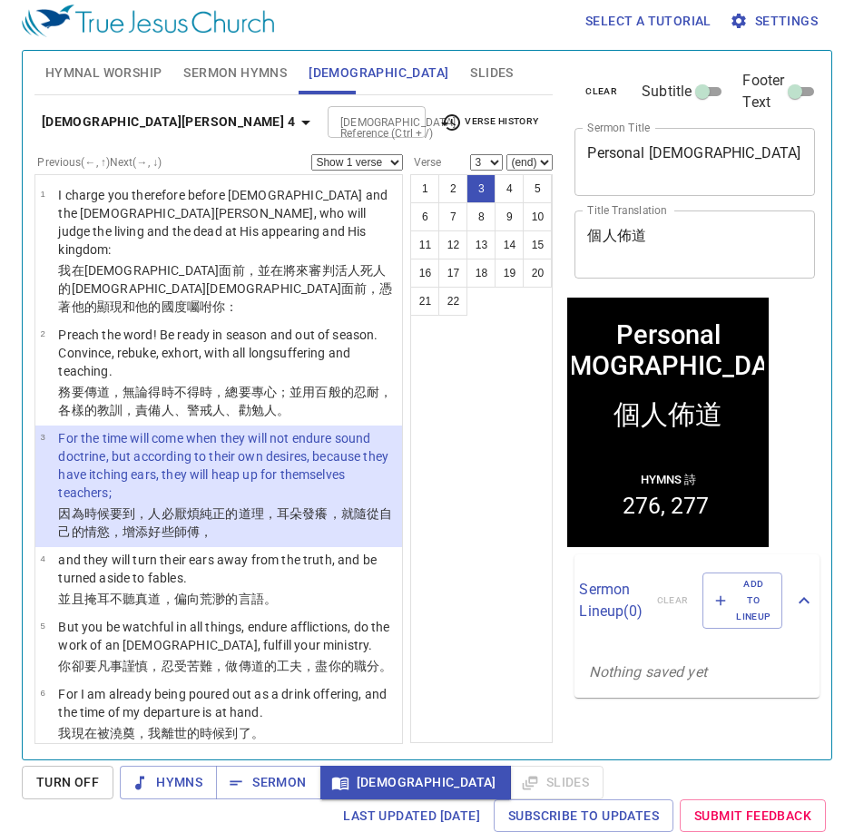
scroll to position [8, 0]
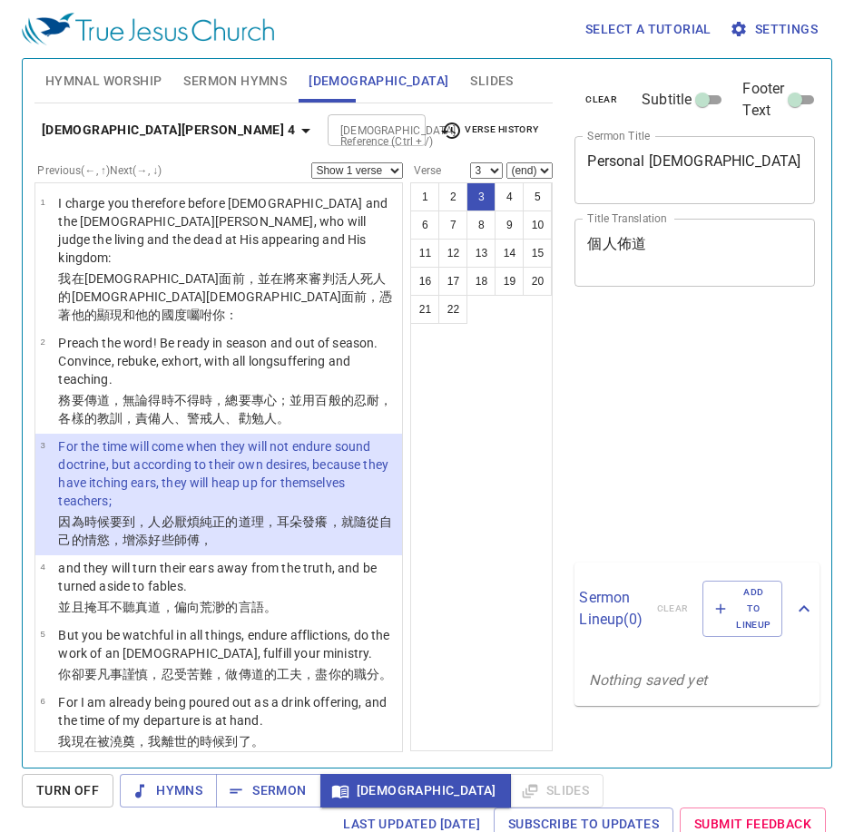
select select "3"
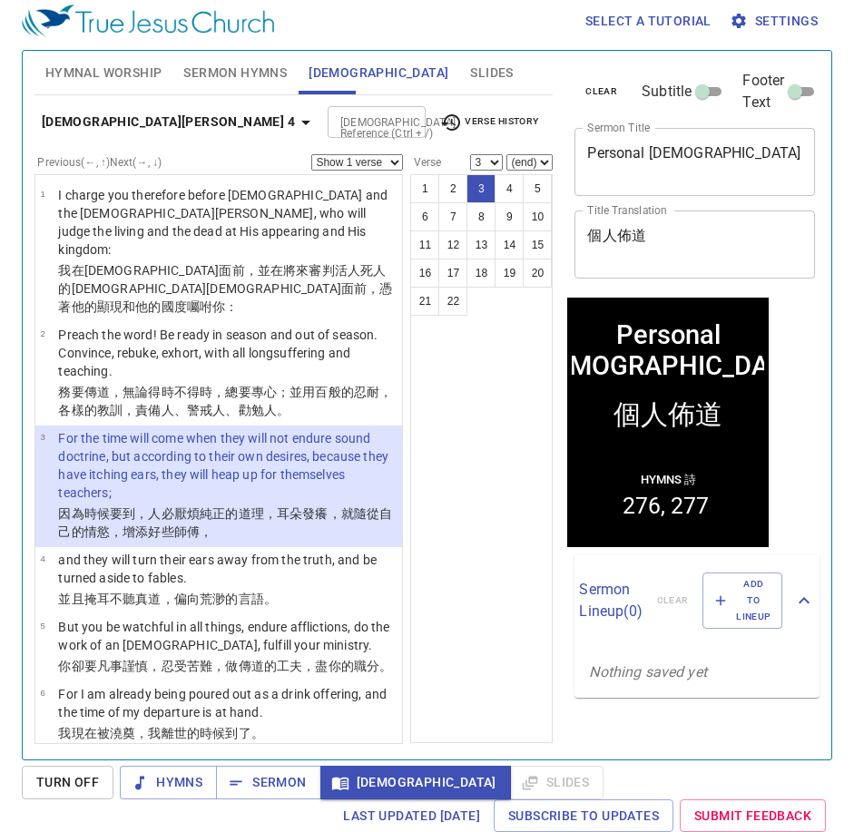
scroll to position [8, 0]
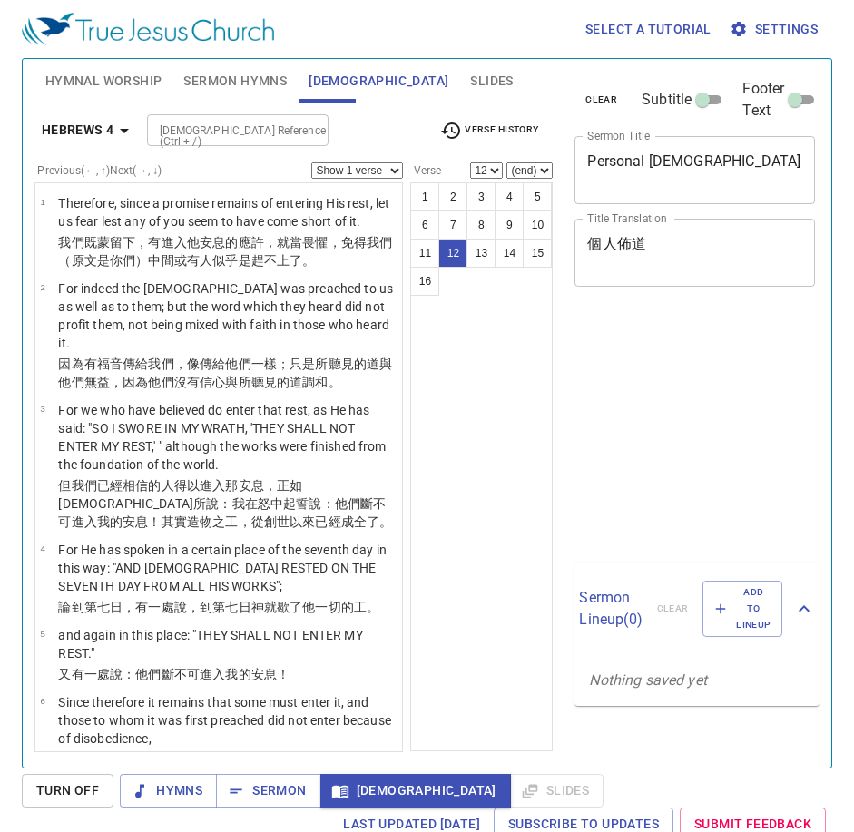
select select "12"
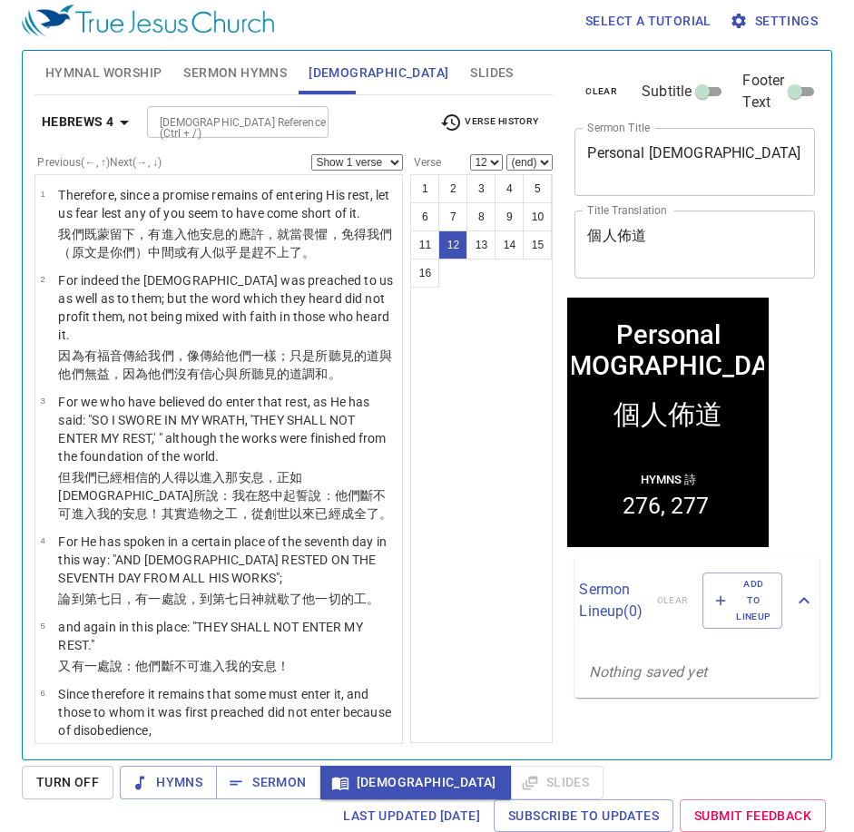
scroll to position [840, 0]
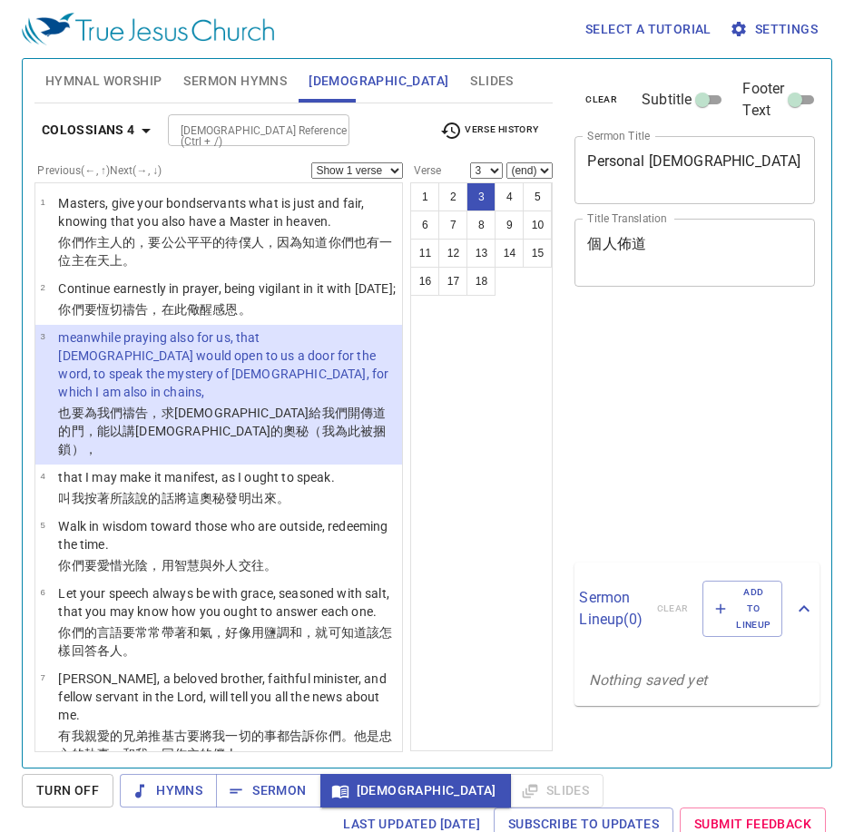
select select "3"
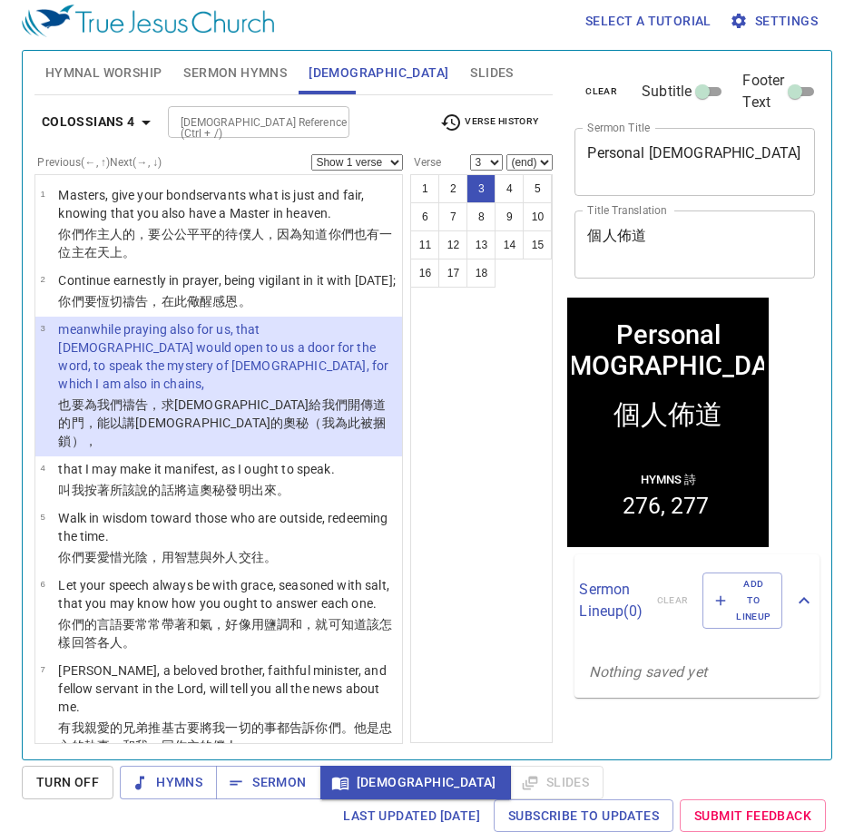
scroll to position [8, 0]
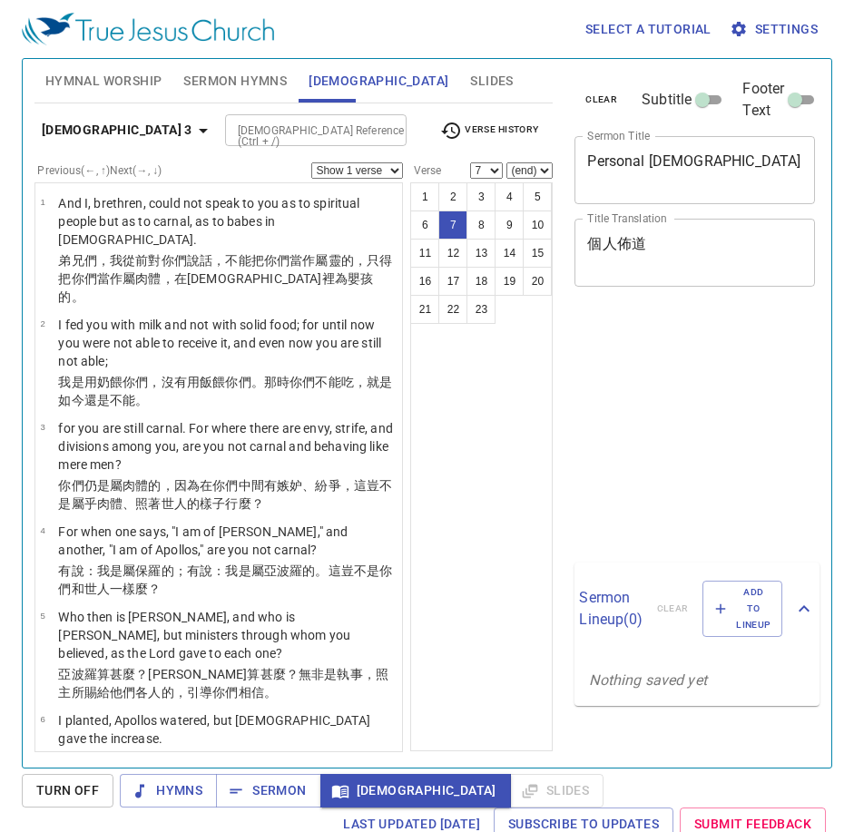
select select "7"
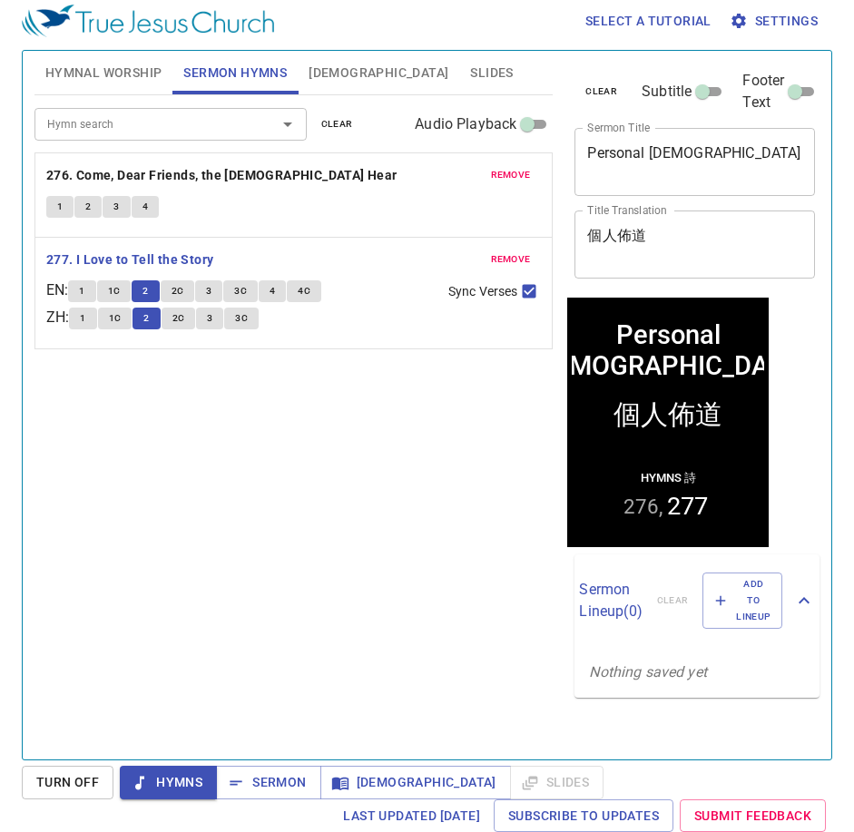
scroll to position [8, 0]
